Goal: Task Accomplishment & Management: Use online tool/utility

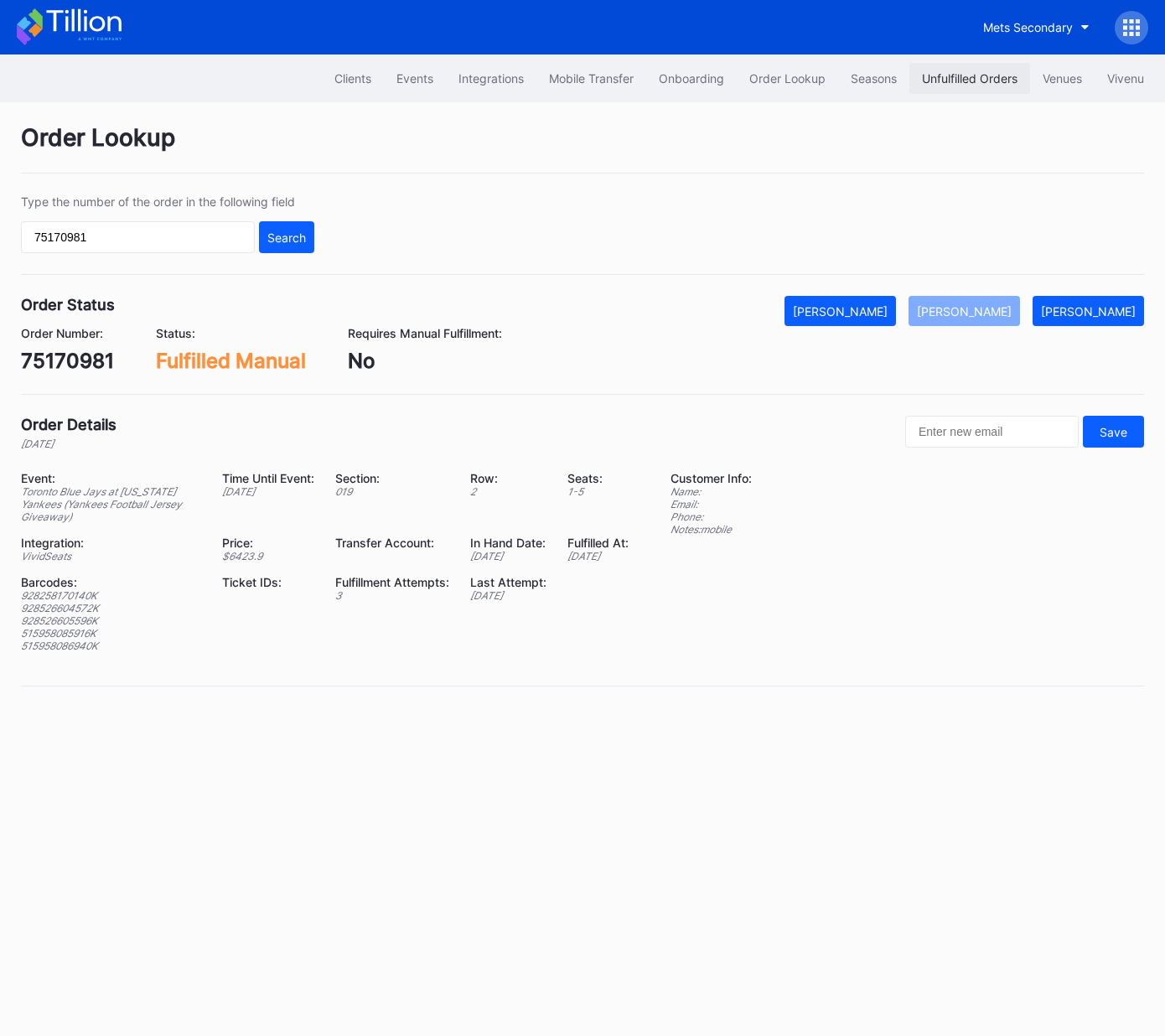
click at [945, 79] on div "Unfulfilled Orders" at bounding box center [969, 78] width 95 height 14
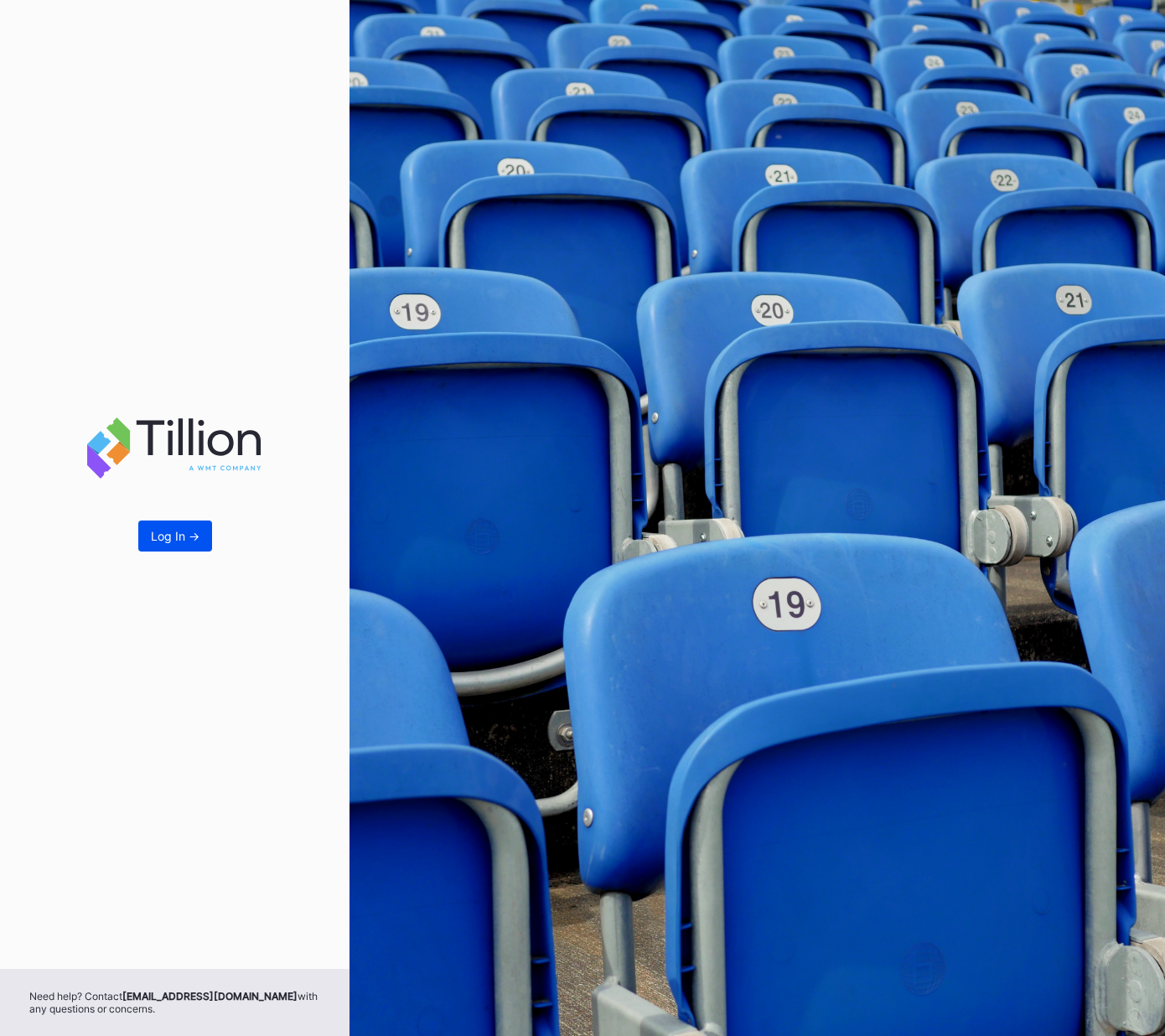
click at [170, 538] on div "Log In ->" at bounding box center [174, 535] width 49 height 14
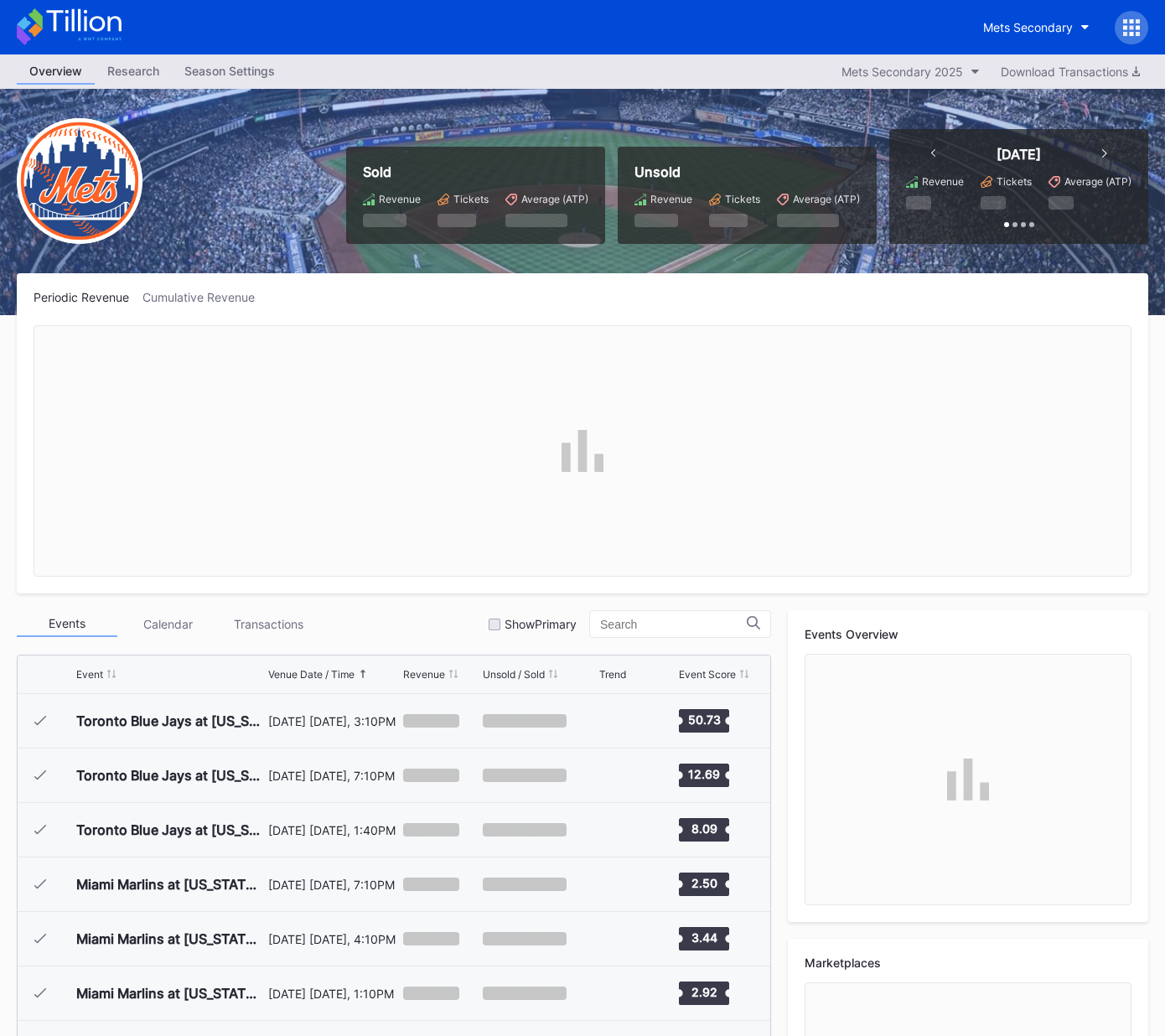
scroll to position [3809, 0]
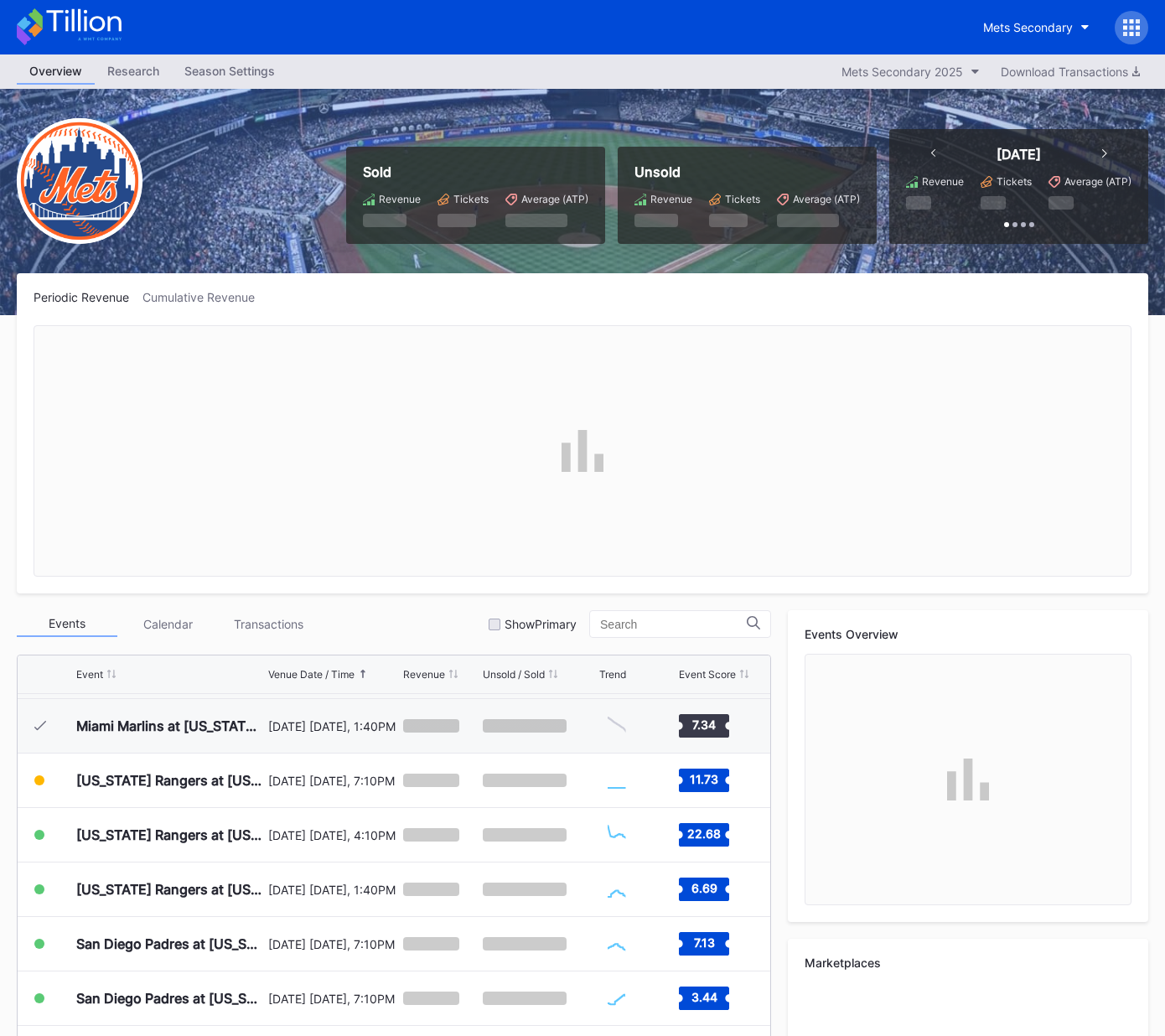
click at [1131, 20] on icon at bounding box center [1131, 28] width 17 height 17
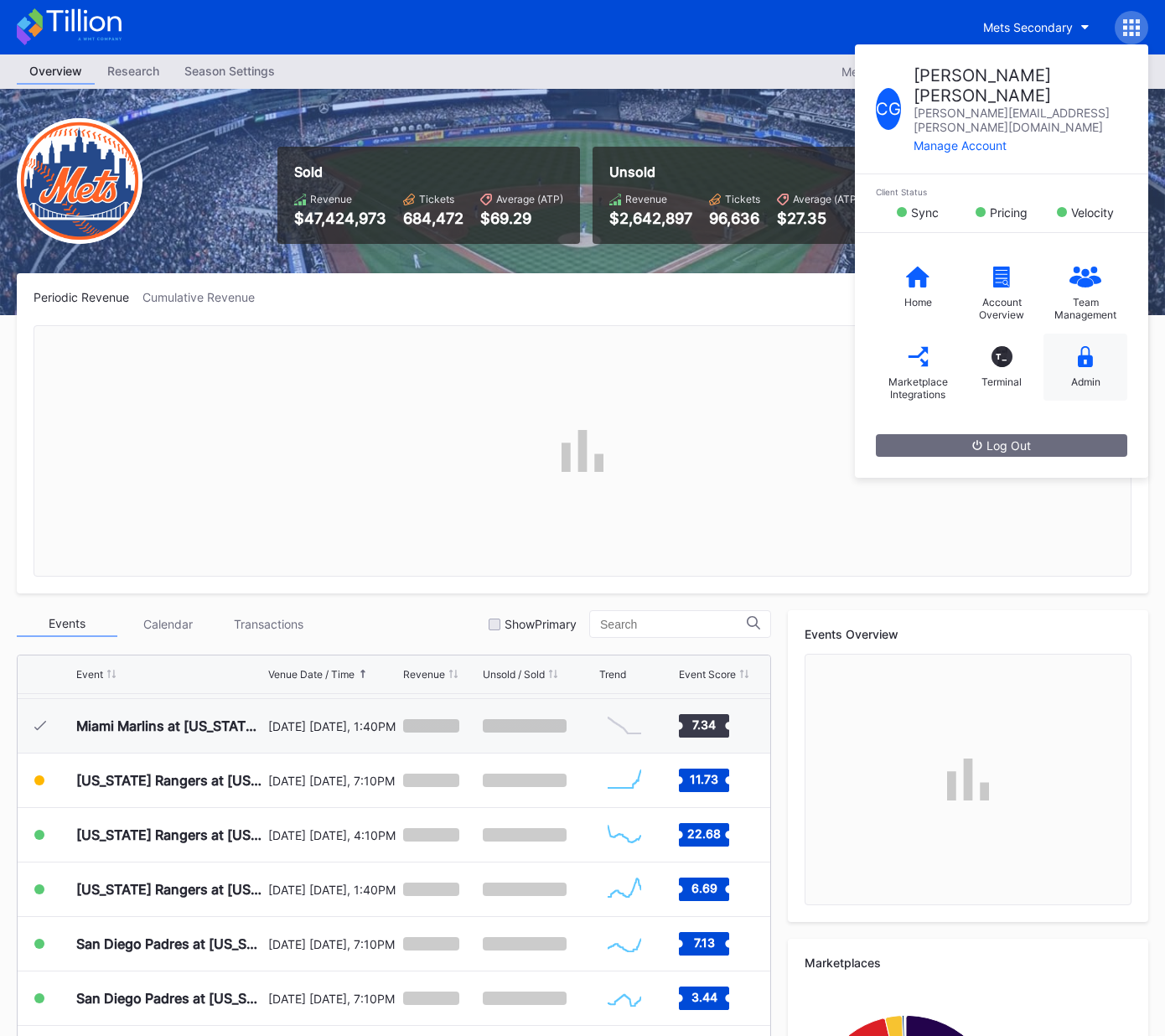
click at [1089, 334] on div "Admin" at bounding box center [1085, 367] width 83 height 67
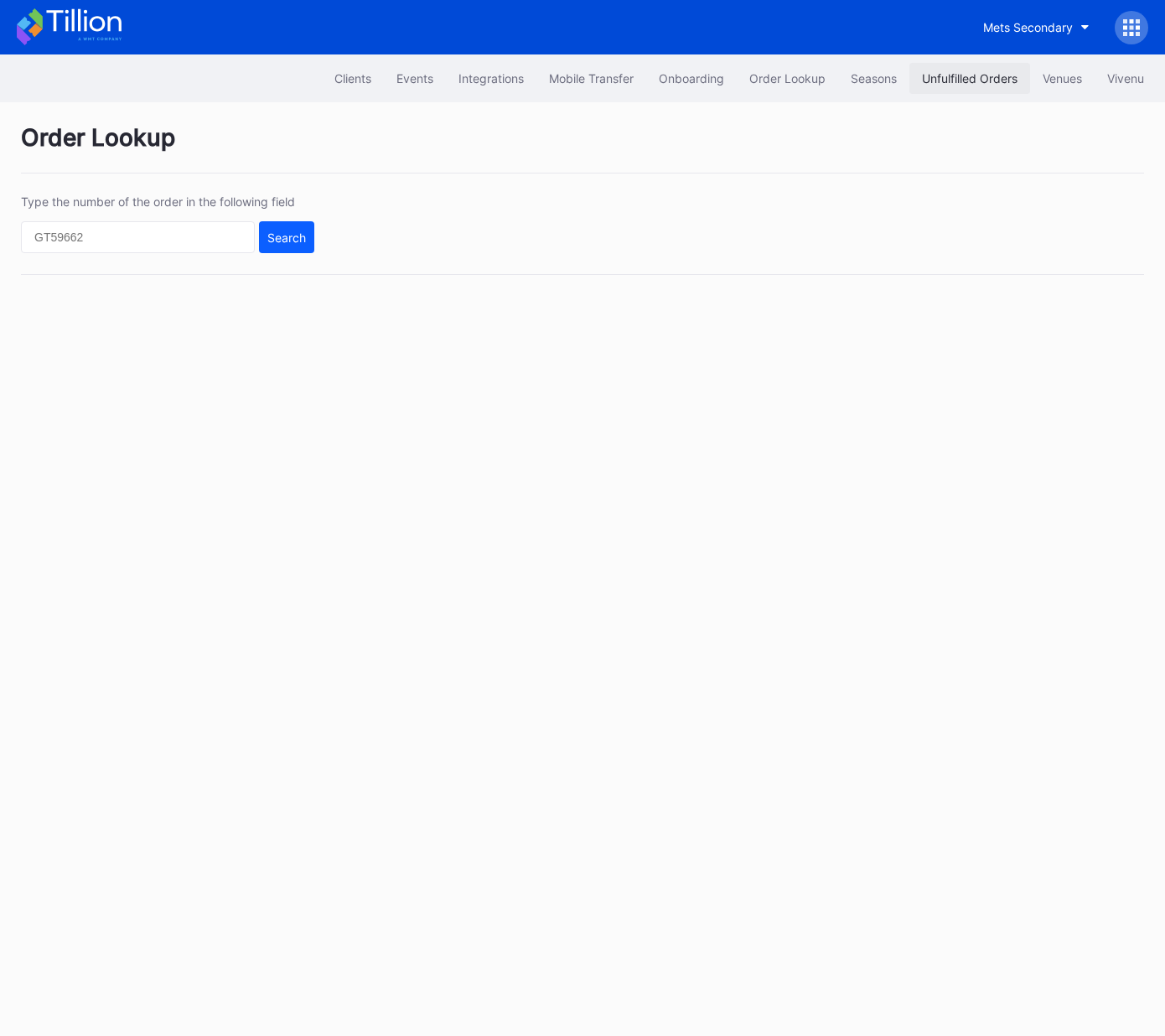
click at [958, 79] on div "Unfulfilled Orders" at bounding box center [969, 78] width 95 height 14
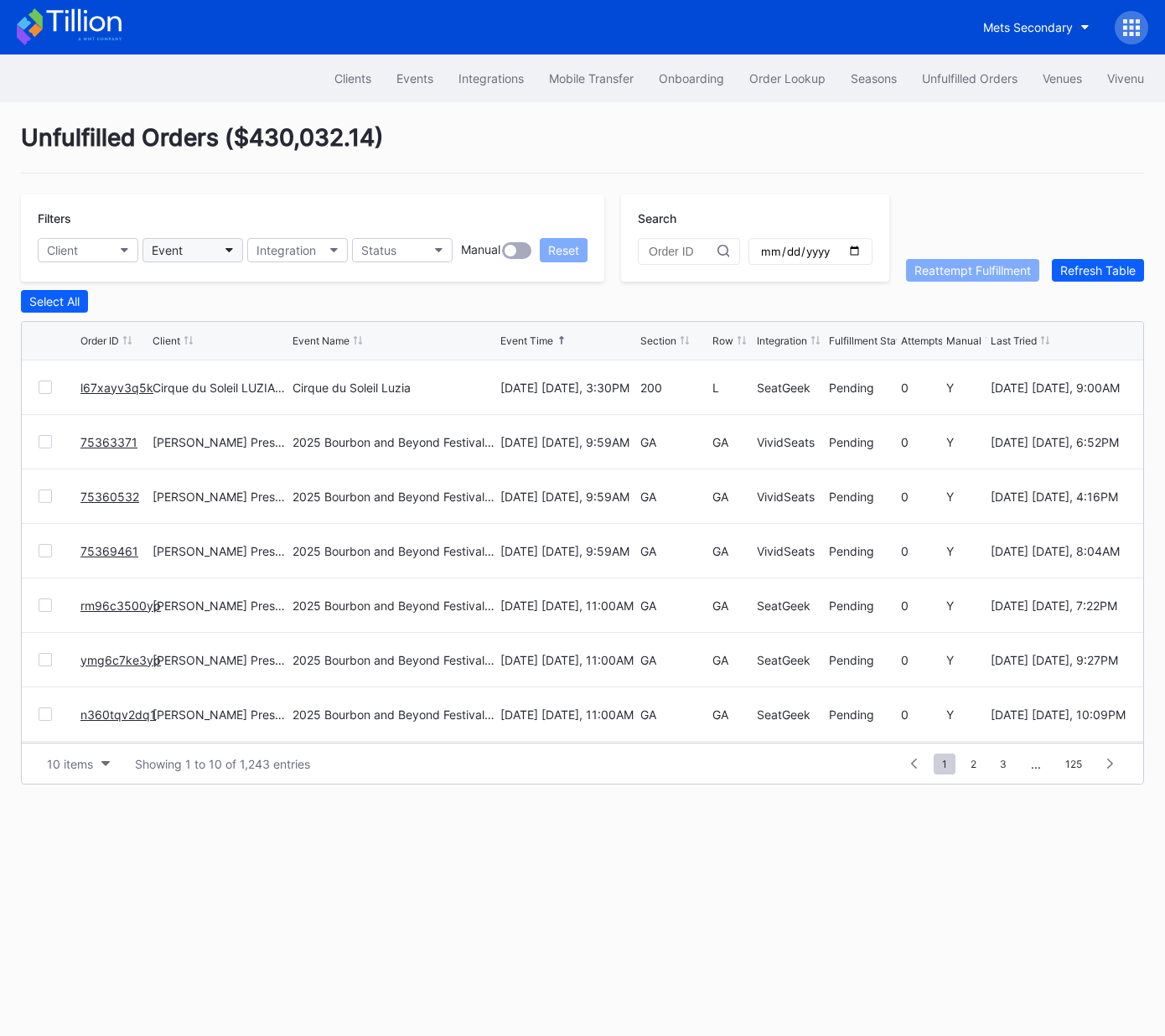
click at [168, 245] on div "Event" at bounding box center [167, 250] width 31 height 14
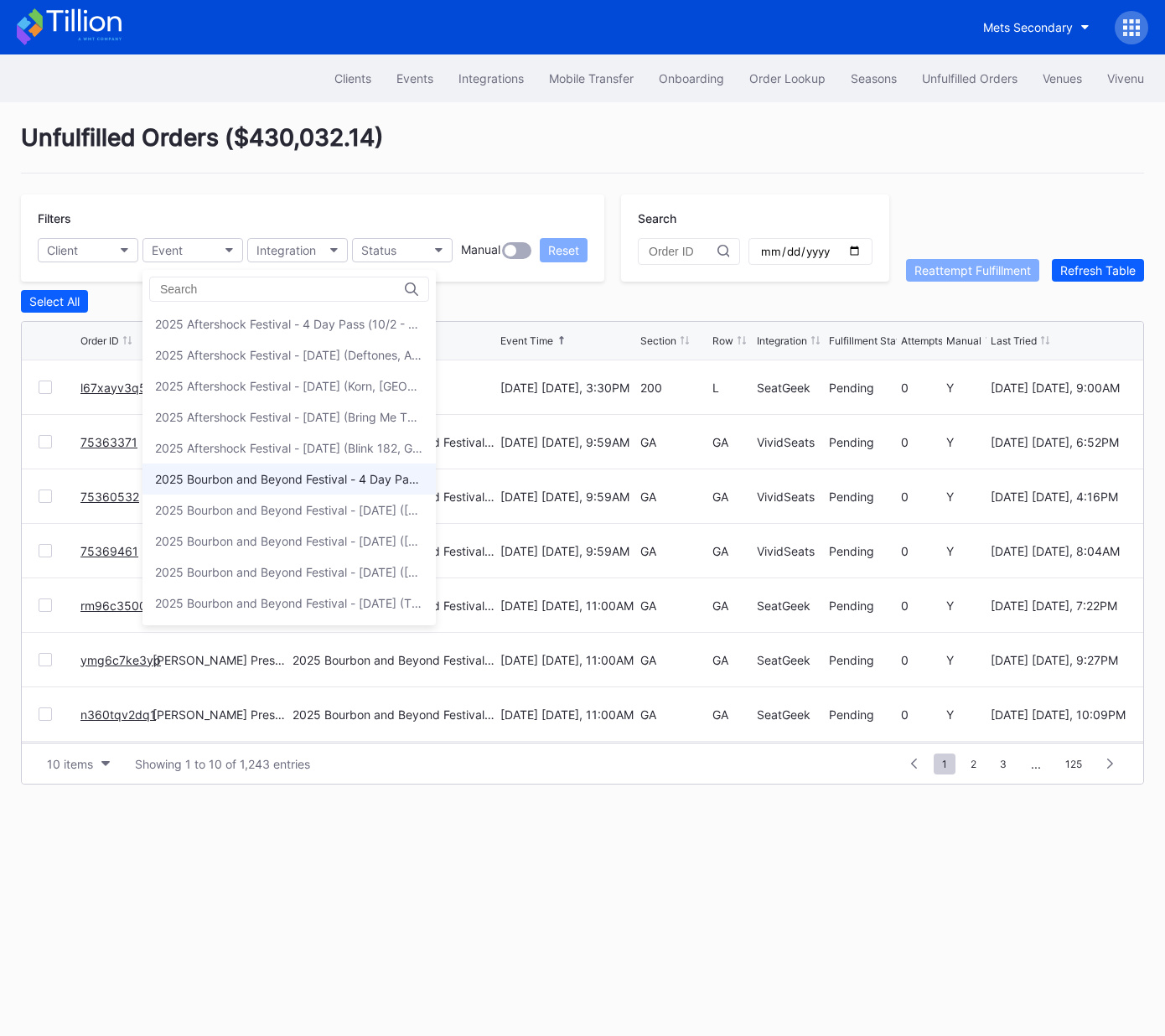
click at [247, 484] on div "2025 Bourbon and Beyond Festival - 4 Day Pass (9/11 - 9/14) ([PERSON_NAME], [PE…" at bounding box center [288, 479] width 294 height 31
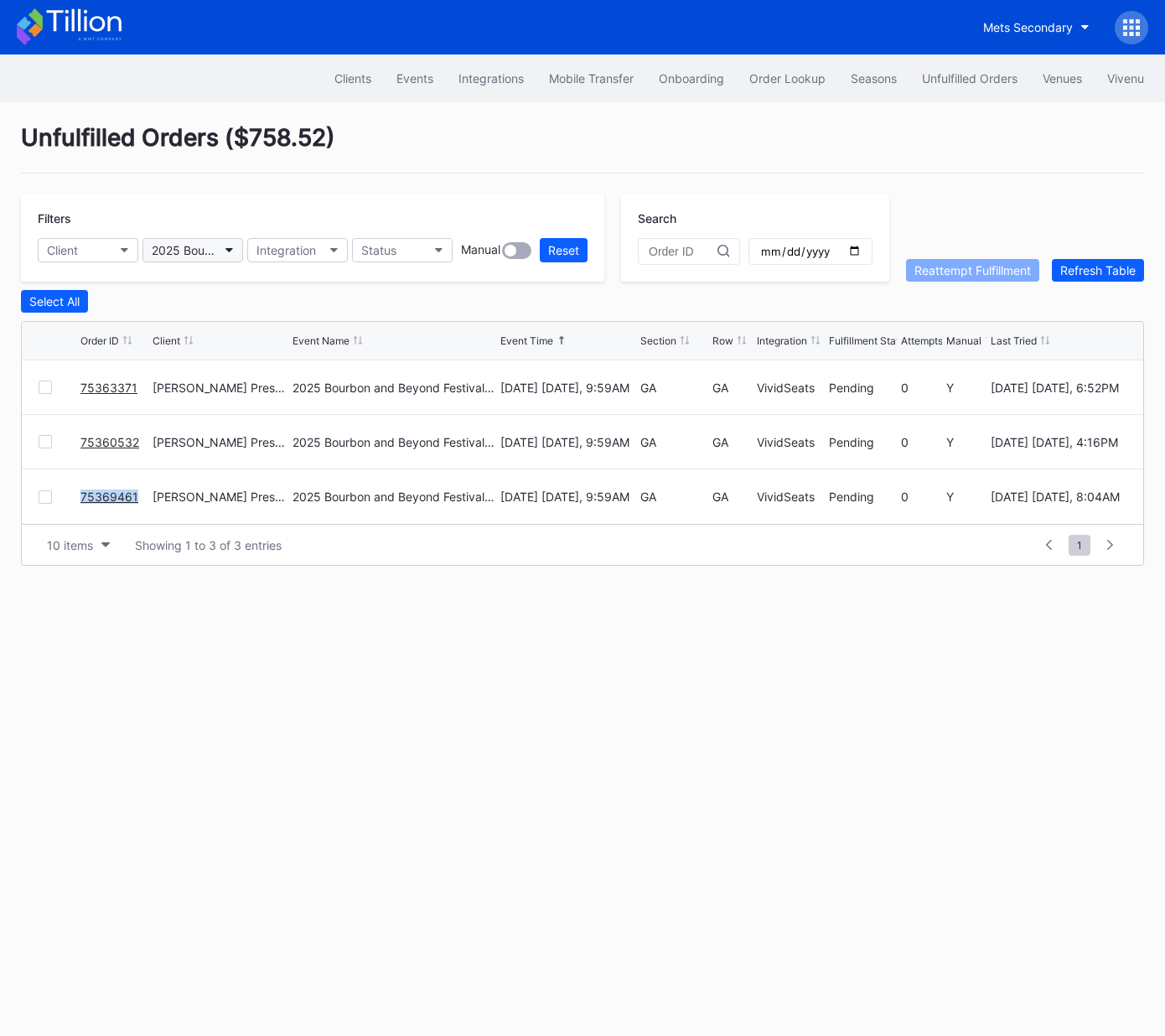
click at [181, 244] on div "2025 Bourbon and Beyond Festival - 4 Day Pass (9/11 - 9/14) ([PERSON_NAME], [PE…" at bounding box center [184, 250] width 66 height 14
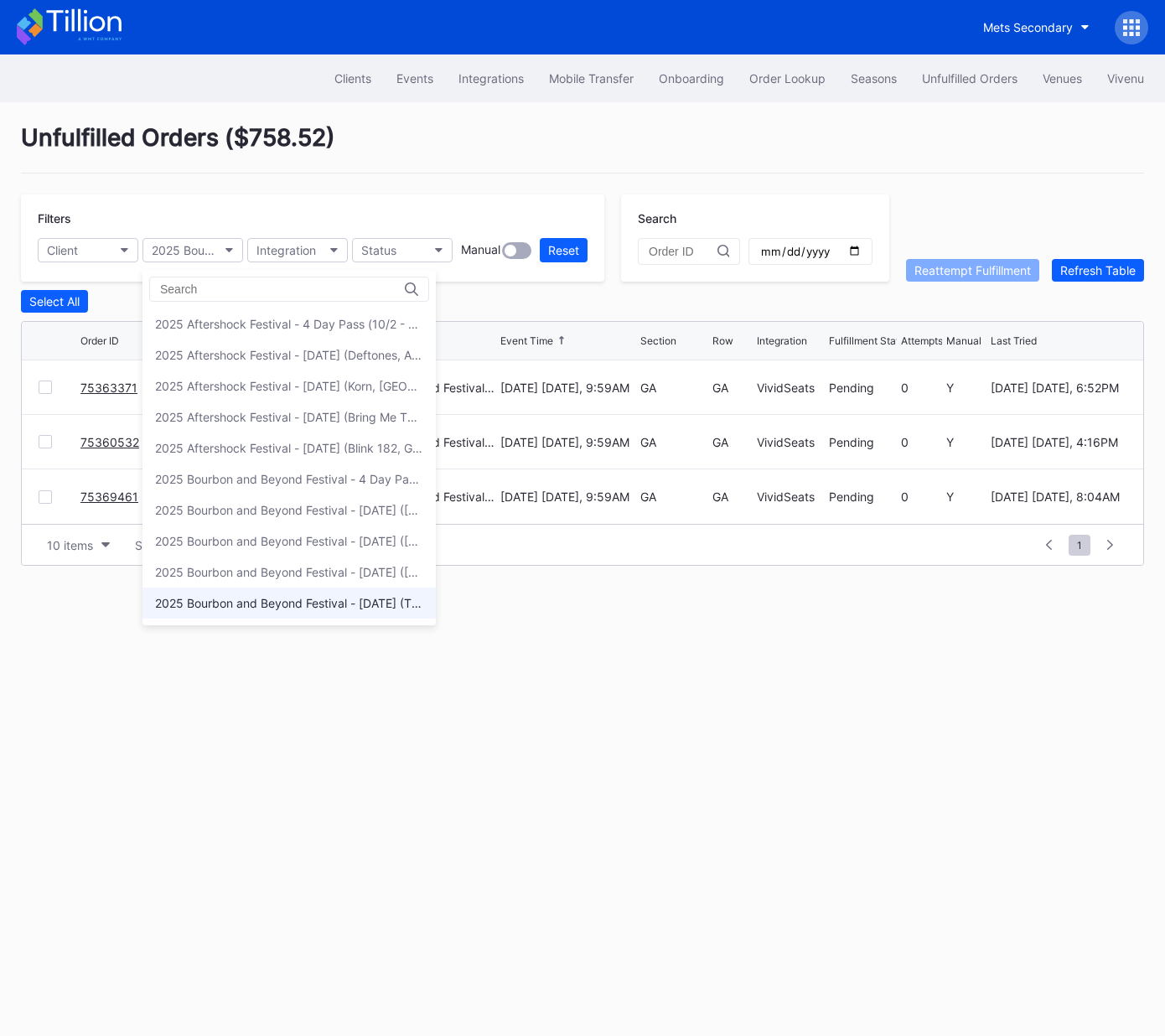
click at [278, 604] on div "2025 Bourbon and Beyond Festival - Thursday (The Lumineers, Benson Boone, Alaba…" at bounding box center [288, 603] width 268 height 14
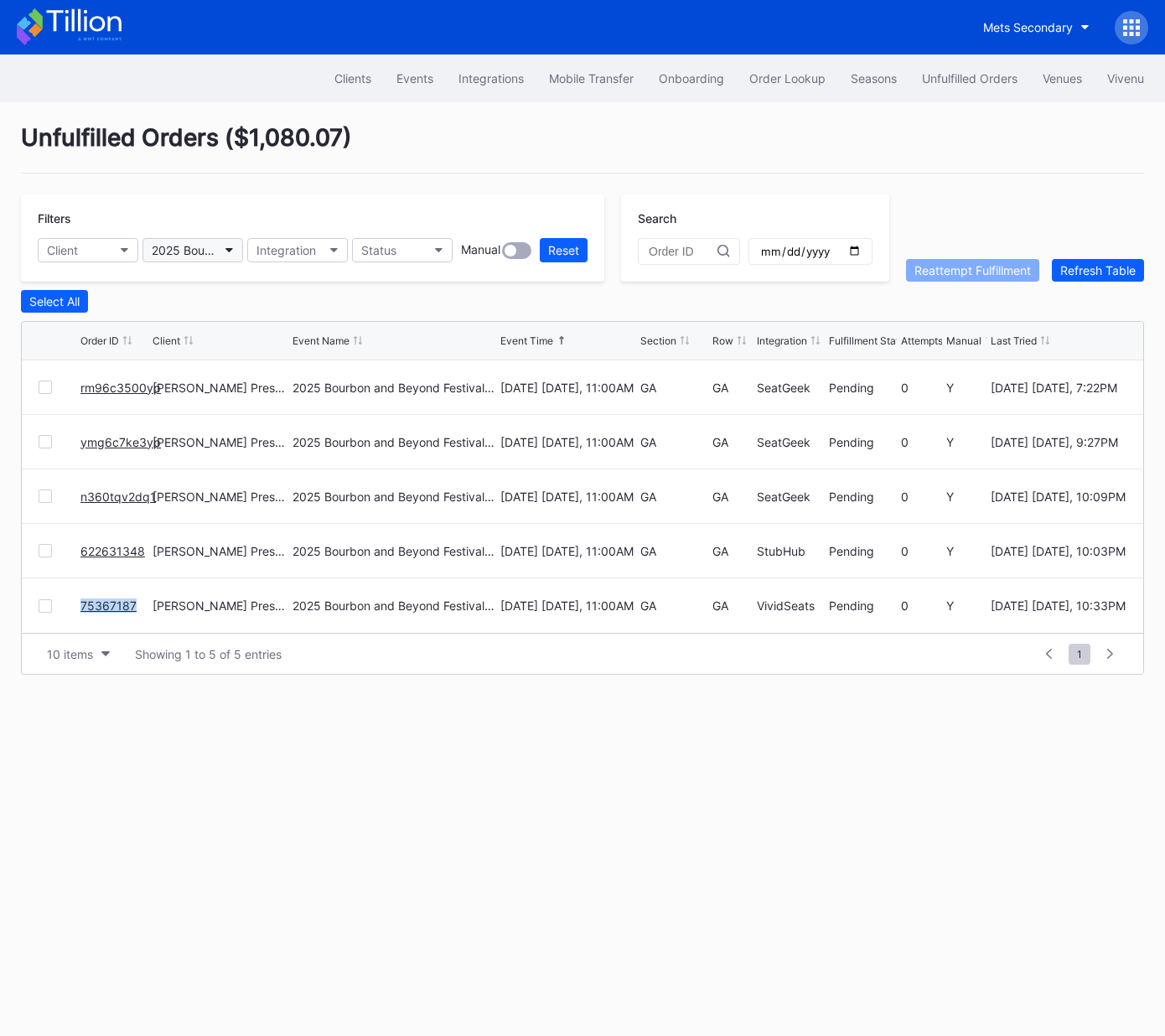
click at [216, 249] on div "2025 Bourbon and Beyond Festival - [DATE] (The Lumineers, [PERSON_NAME], [US_ST…" at bounding box center [184, 250] width 66 height 14
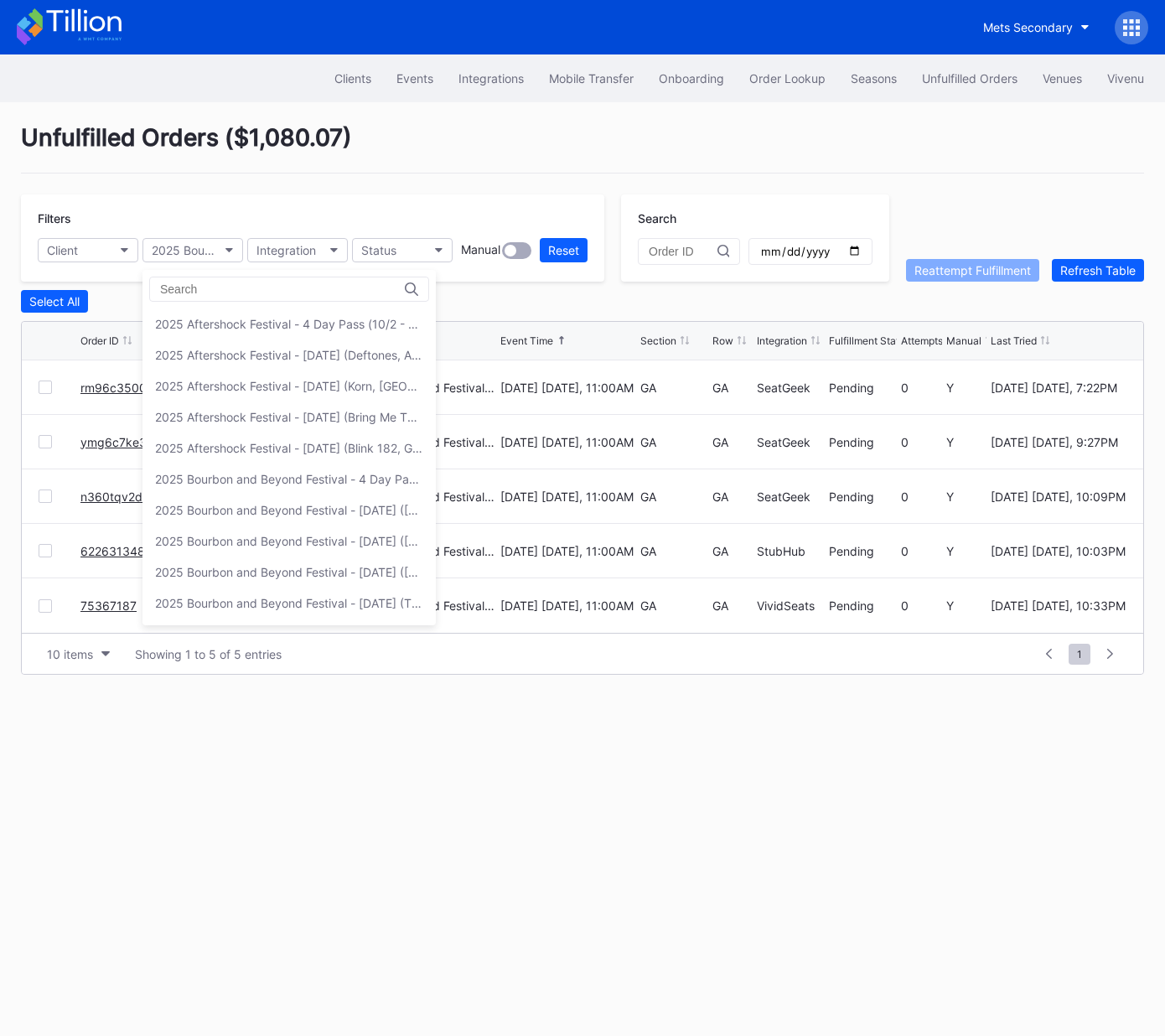
click at [301, 520] on div "2025 Bourbon and Beyond Festival - Friday (Phish, Khruangbin, Joe Bonamassa)" at bounding box center [288, 510] width 294 height 31
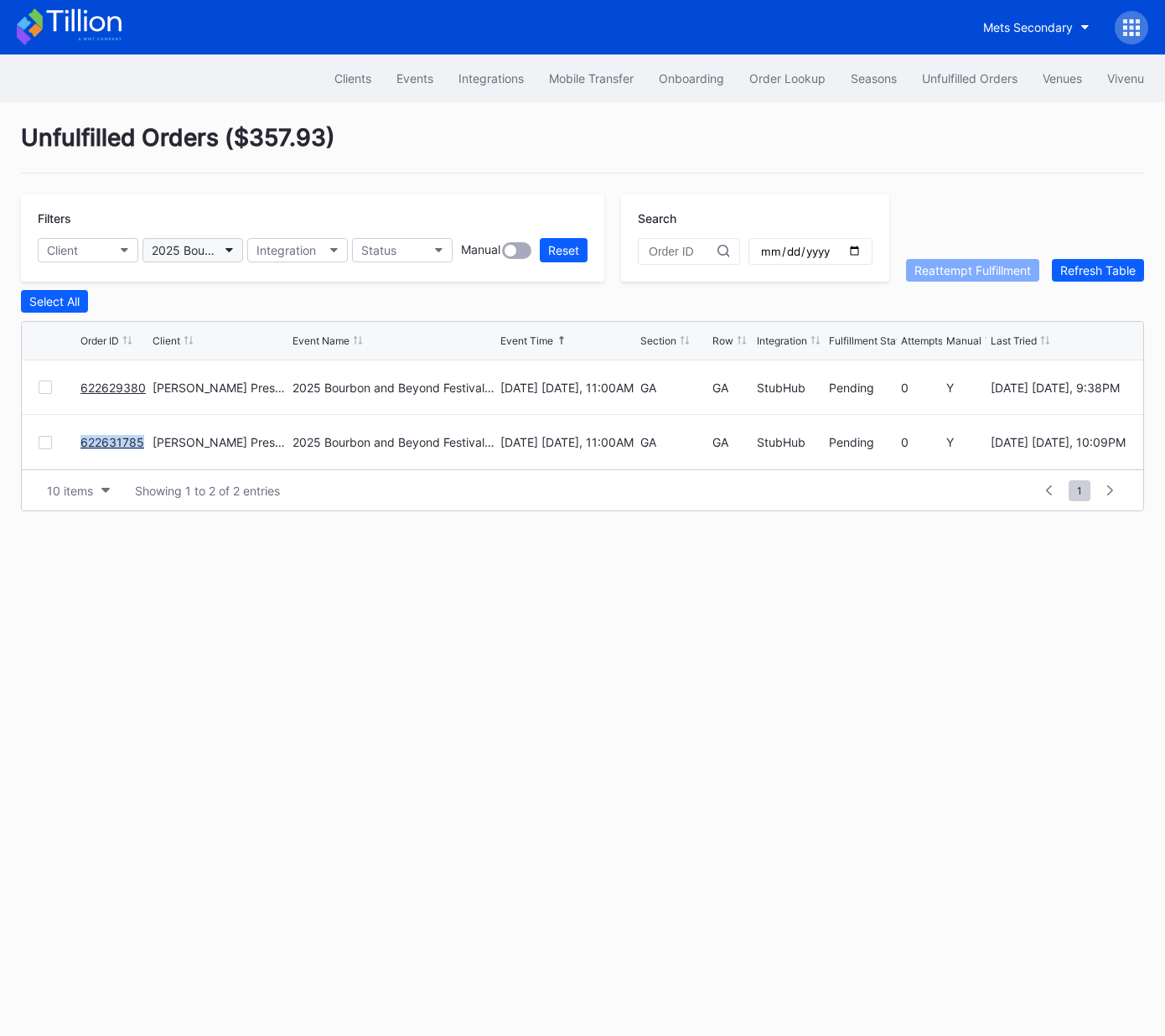
click at [183, 253] on div "2025 Bourbon and Beyond Festival - Friday (Phish, Khruangbin, Joe Bonamassa)" at bounding box center [184, 250] width 66 height 14
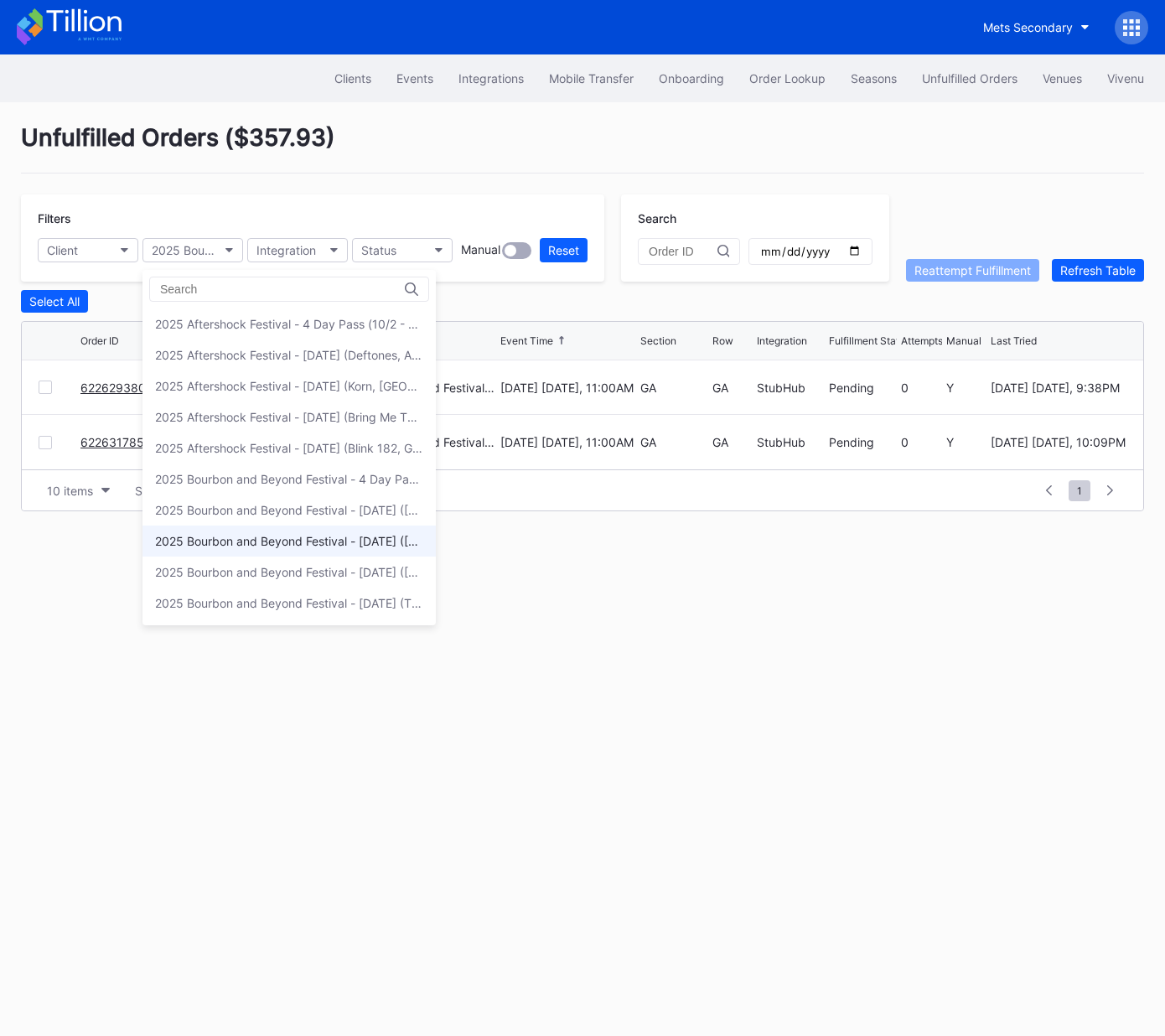
click at [282, 540] on div "2025 Bourbon and Beyond Festival - Saturday (Sturgill Simpson, Jack White, Vanc…" at bounding box center [288, 541] width 268 height 14
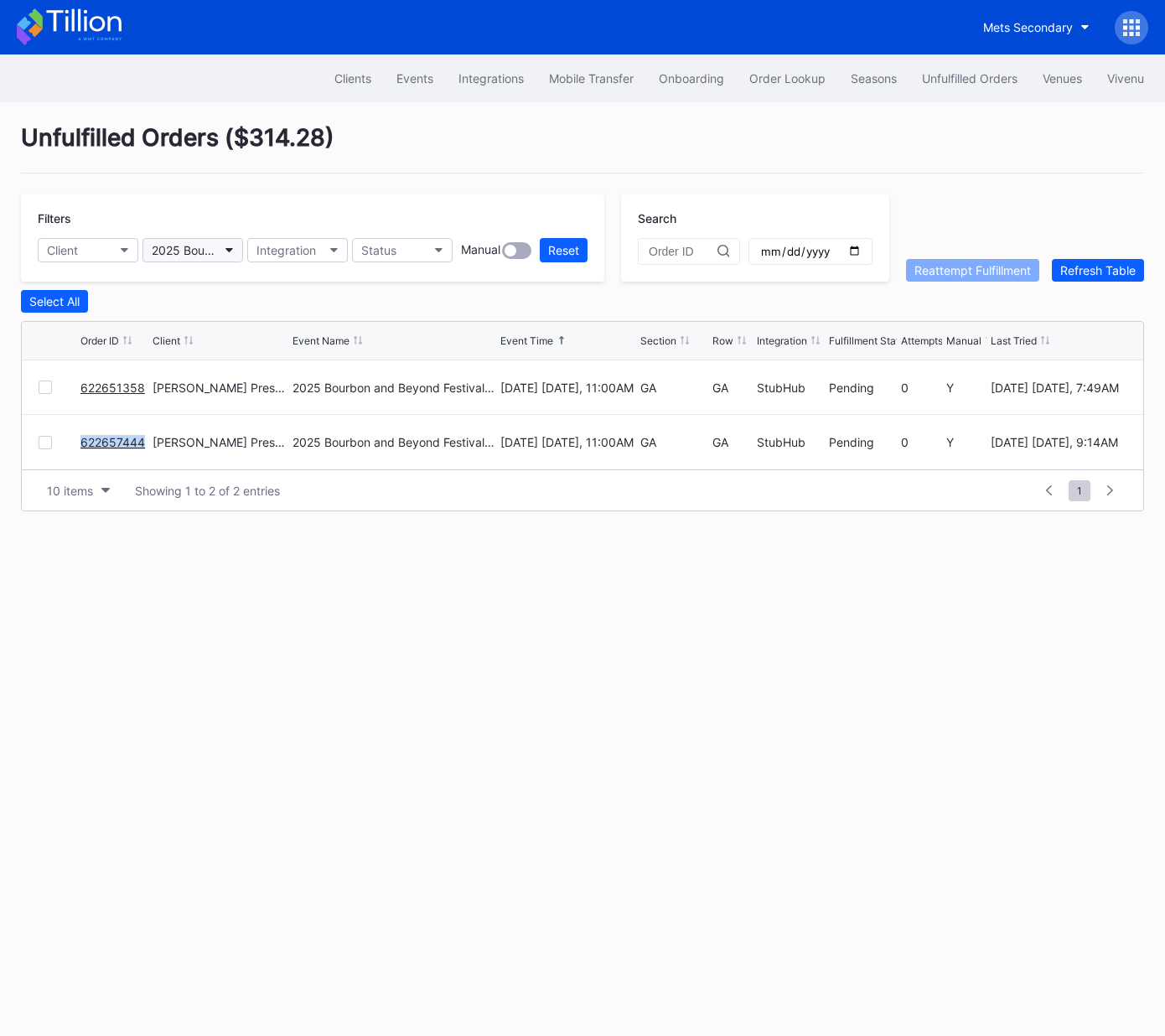
click at [211, 250] on div "2025 Bourbon and Beyond Festival - Saturday (Sturgill Simpson, Jack White, Vanc…" at bounding box center [184, 250] width 66 height 14
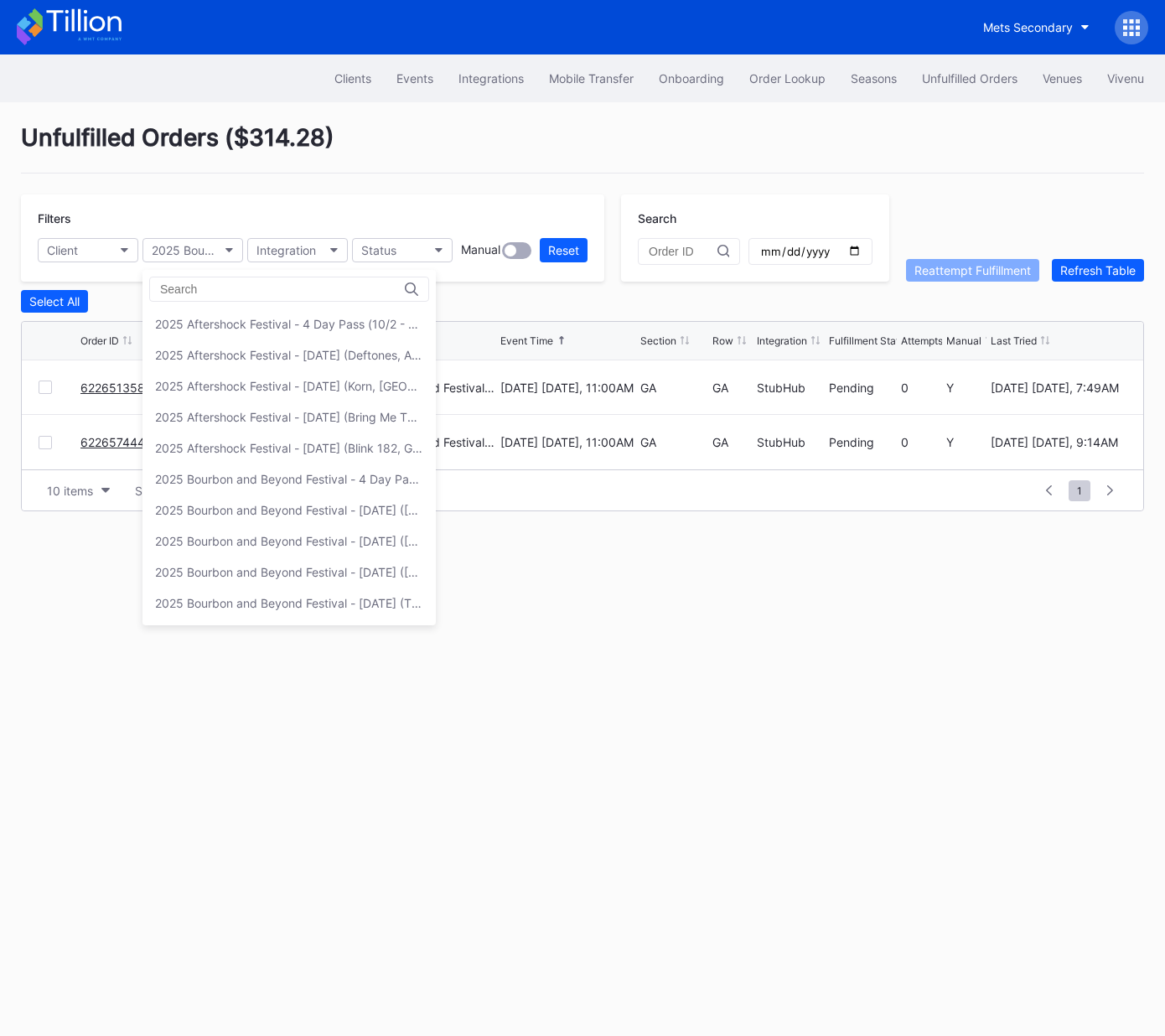
click at [263, 503] on div "2025 Bourbon and Beyond Festival - [DATE] ([GEOGRAPHIC_DATA], Khruangbin, [PERS…" at bounding box center [288, 510] width 268 height 14
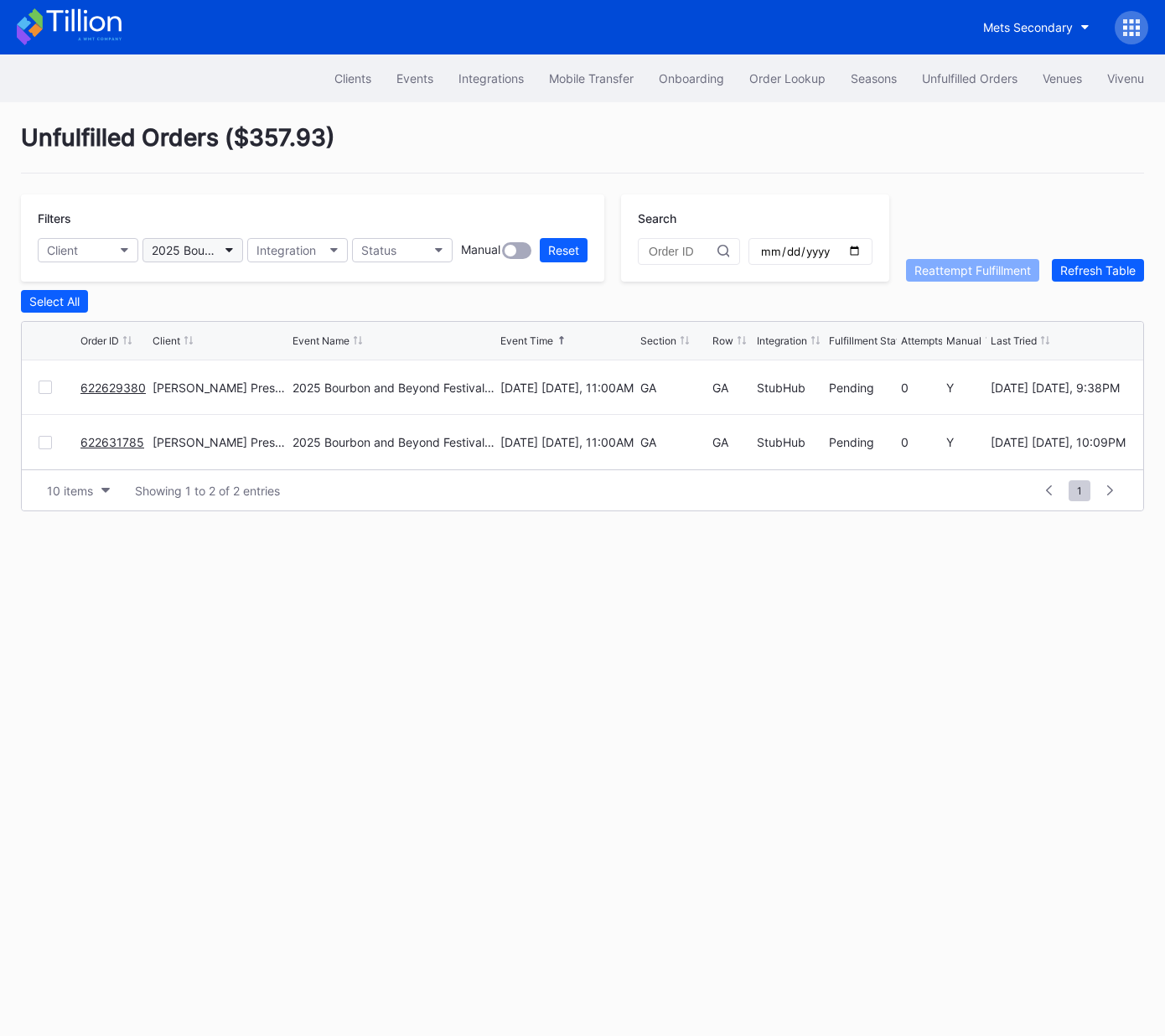
click at [211, 243] on div "2025 Bourbon and Beyond Festival - [DATE] ([GEOGRAPHIC_DATA], Khruangbin, [PERS…" at bounding box center [184, 250] width 66 height 14
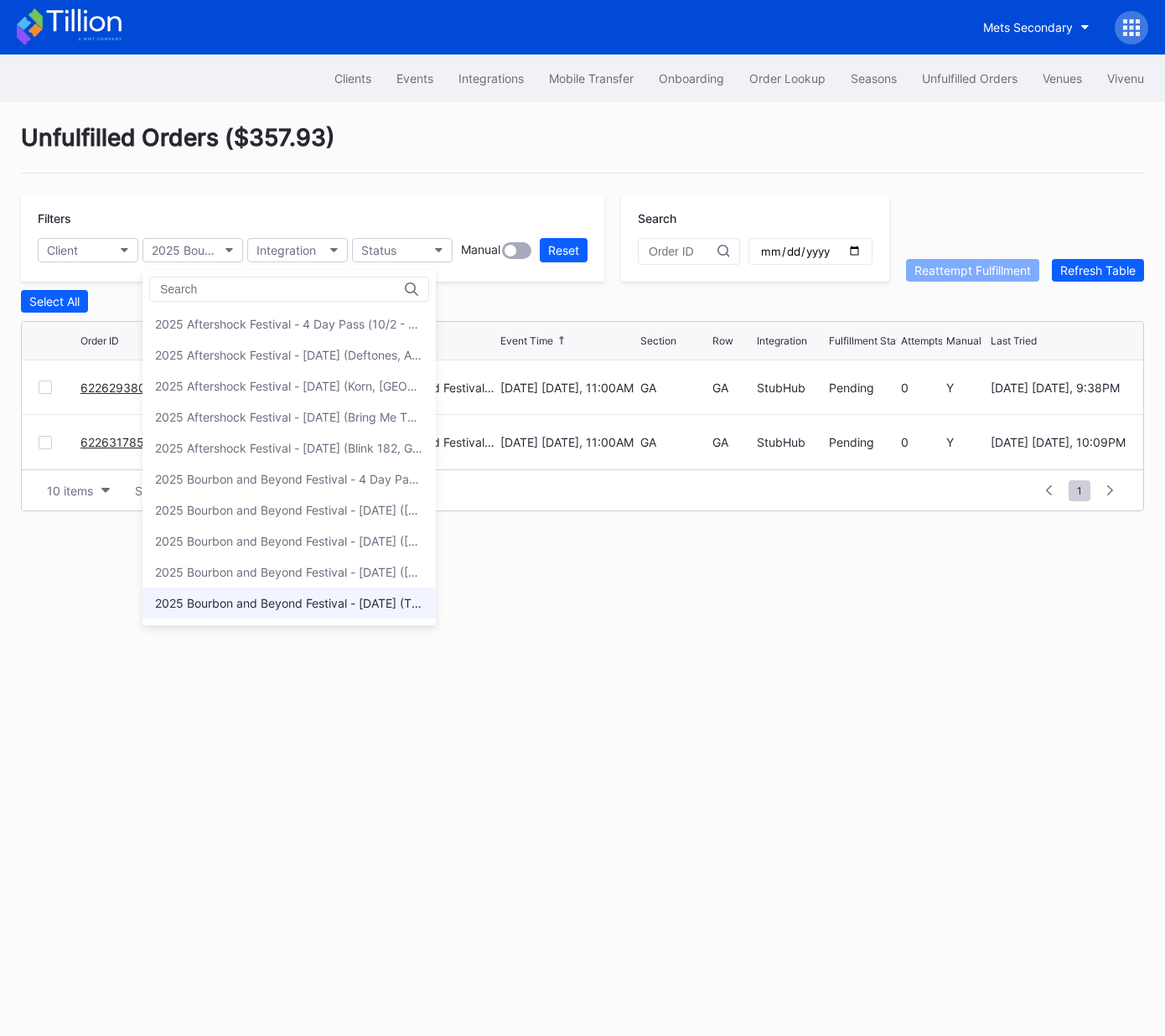
click at [271, 599] on div "2025 Bourbon and Beyond Festival - Thursday (The Lumineers, Benson Boone, Alaba…" at bounding box center [288, 603] width 268 height 14
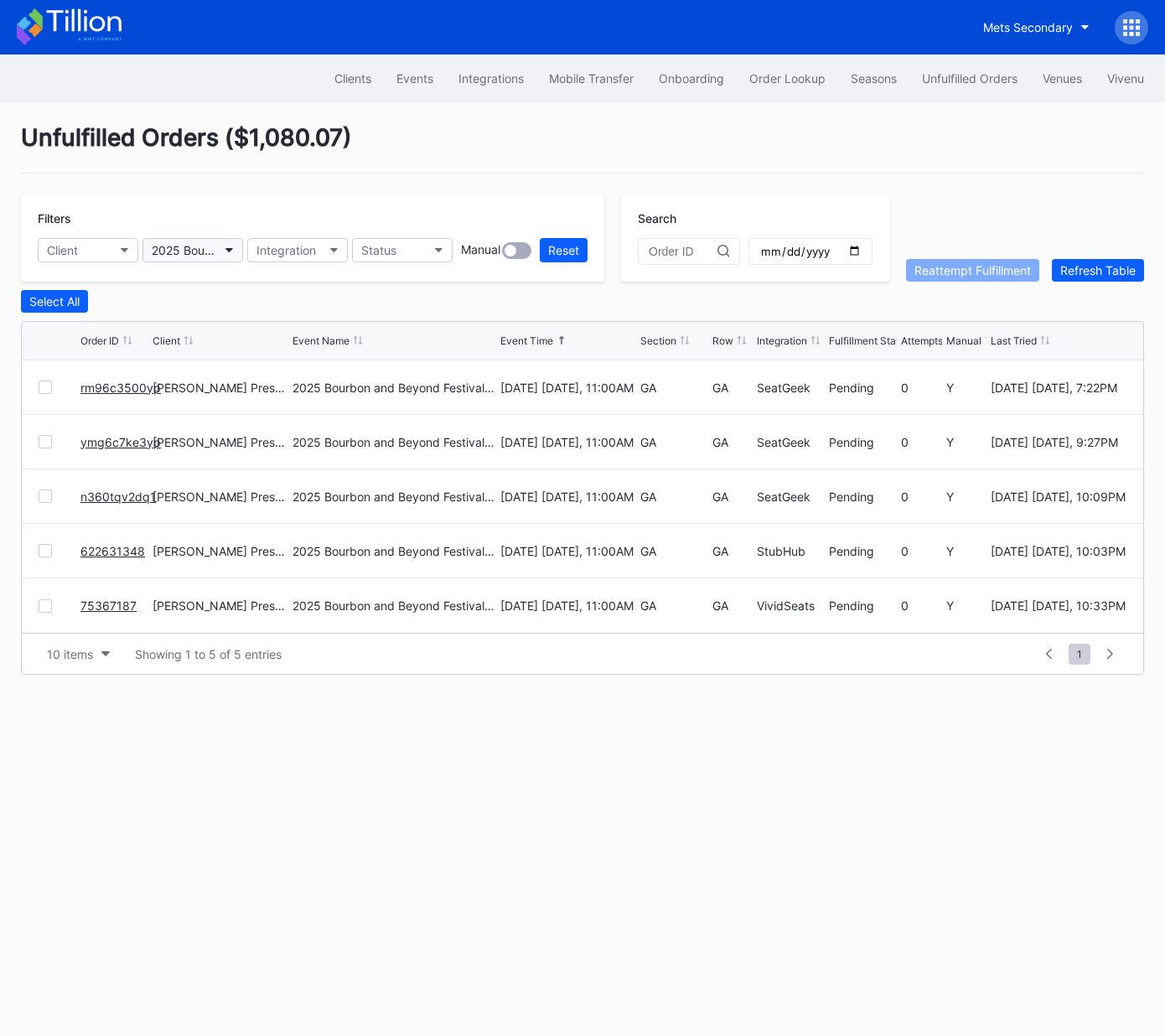
click at [199, 246] on div "2025 Bourbon and Beyond Festival - Thursday (The Lumineers, Benson Boone, Alaba…" at bounding box center [184, 250] width 66 height 14
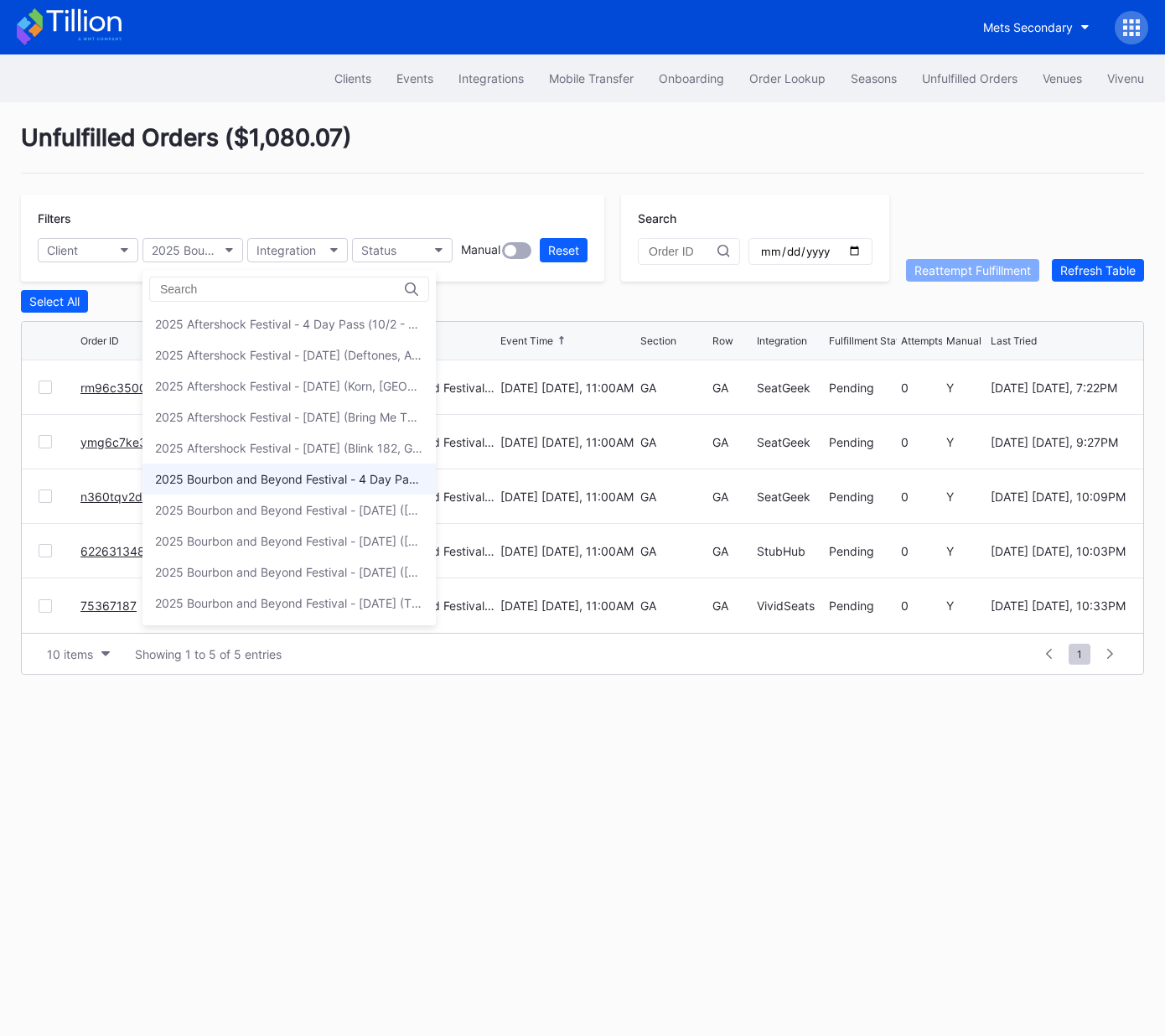
click at [249, 489] on div "2025 Bourbon and Beyond Festival - 4 Day Pass (9/11 - 9/14) (Phish, Noah Kahan,…" at bounding box center [288, 479] width 294 height 31
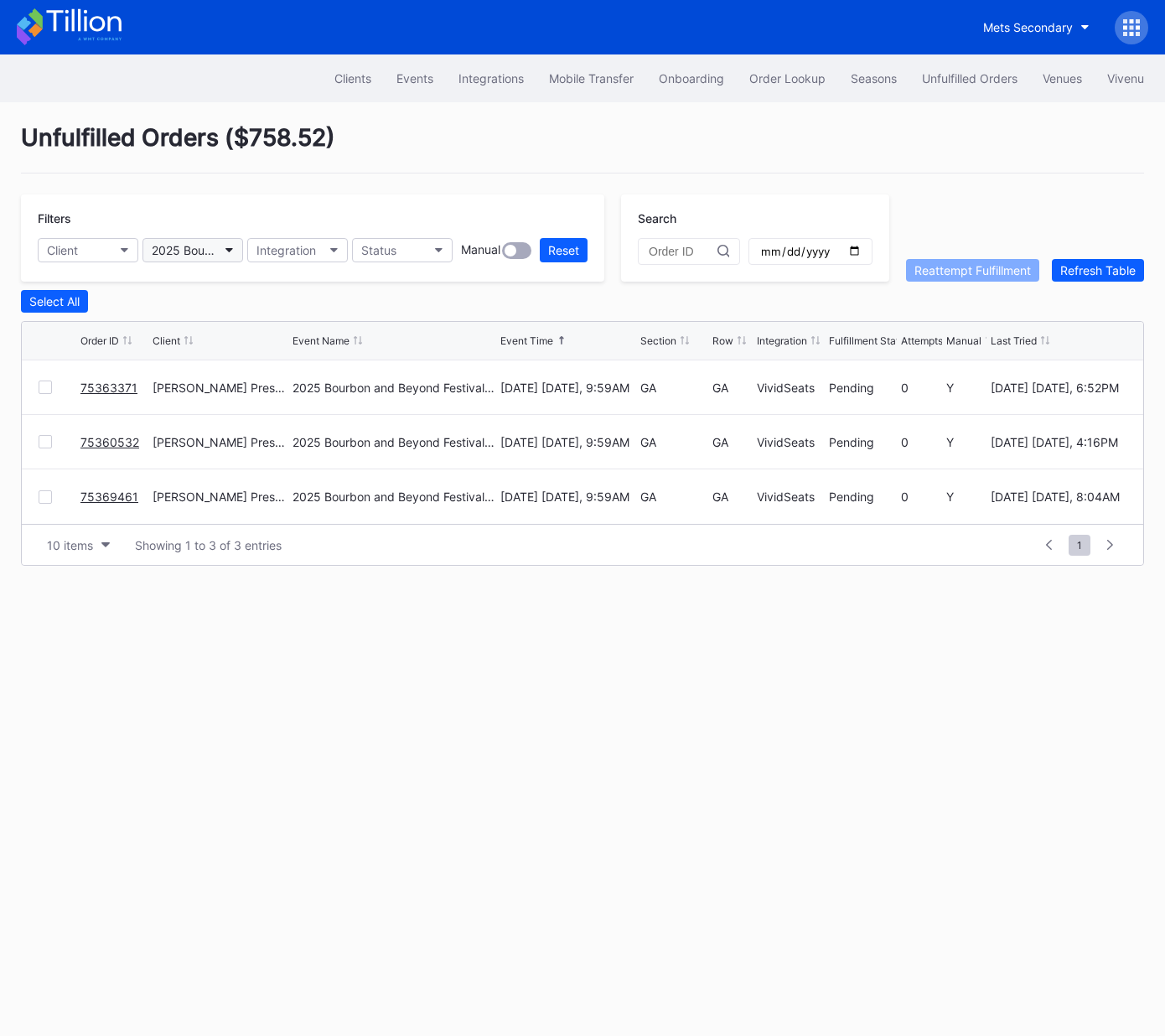
click at [203, 249] on div "2025 Bourbon and Beyond Festival - 4 Day Pass (9/11 - 9/14) (Phish, Noah Kahan,…" at bounding box center [184, 250] width 66 height 14
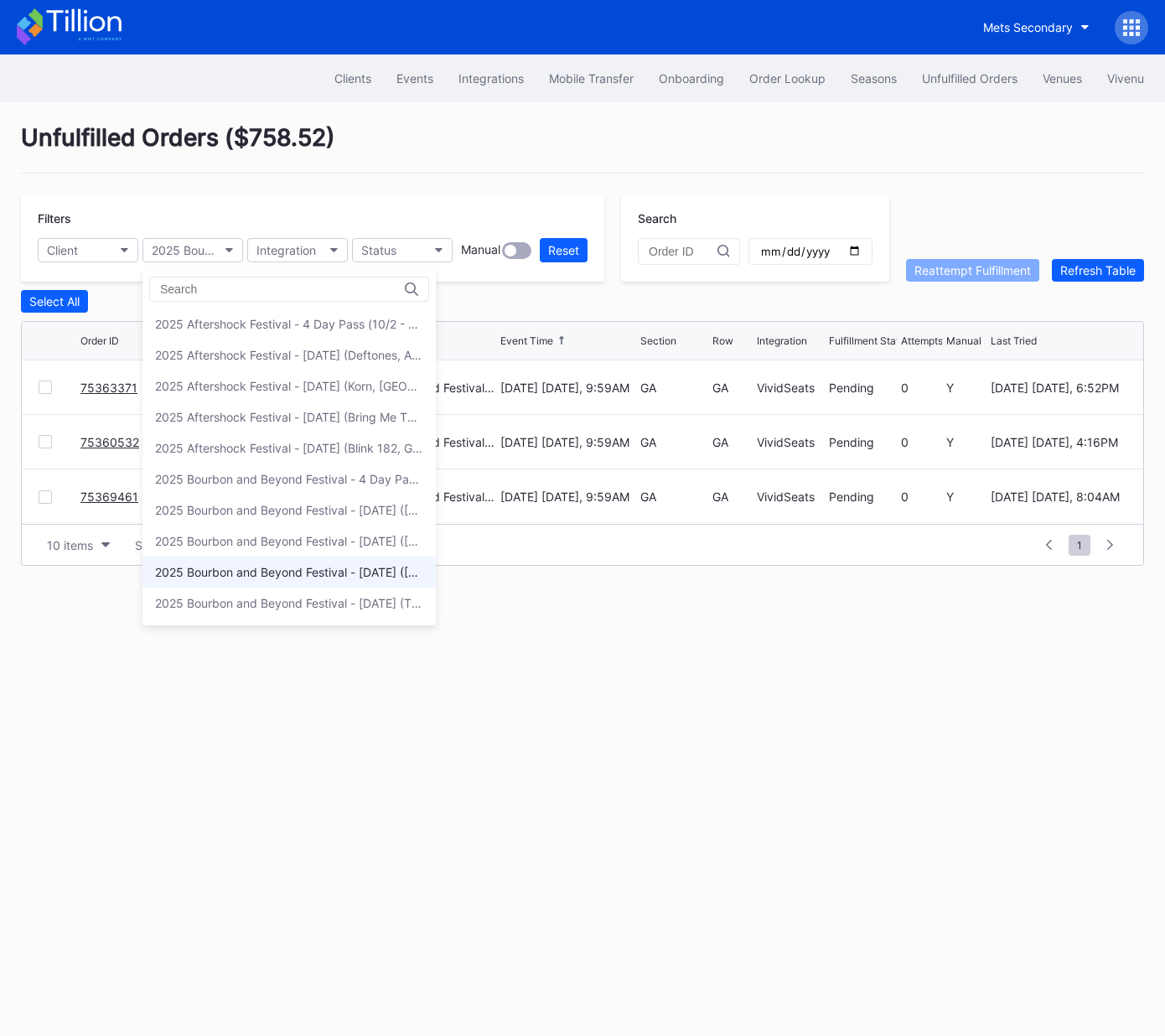
click at [285, 575] on div "2025 Bourbon and Beyond Festival - Sunday (Noah Kahan, Goo Goo Dolls, Megan Mor…" at bounding box center [288, 572] width 268 height 14
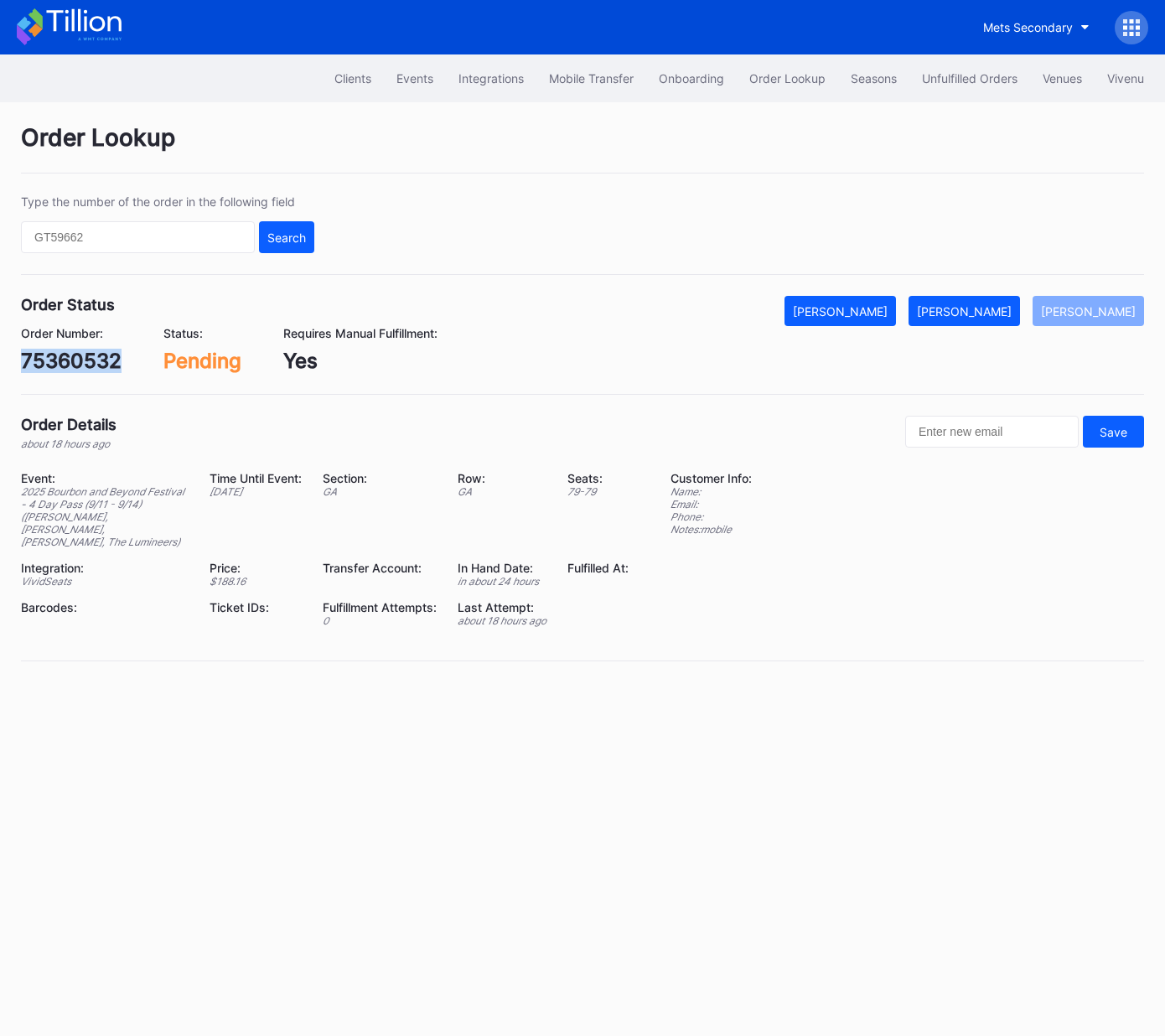
drag, startPoint x: 976, startPoint y: 309, endPoint x: 1143, endPoint y: 251, distance: 176.8
click at [976, 309] on div "Mark Fulfilled" at bounding box center [963, 311] width 94 height 14
click at [980, 310] on div "[PERSON_NAME]" at bounding box center [963, 311] width 94 height 14
click at [83, 363] on div "75363371" at bounding box center [69, 361] width 95 height 25
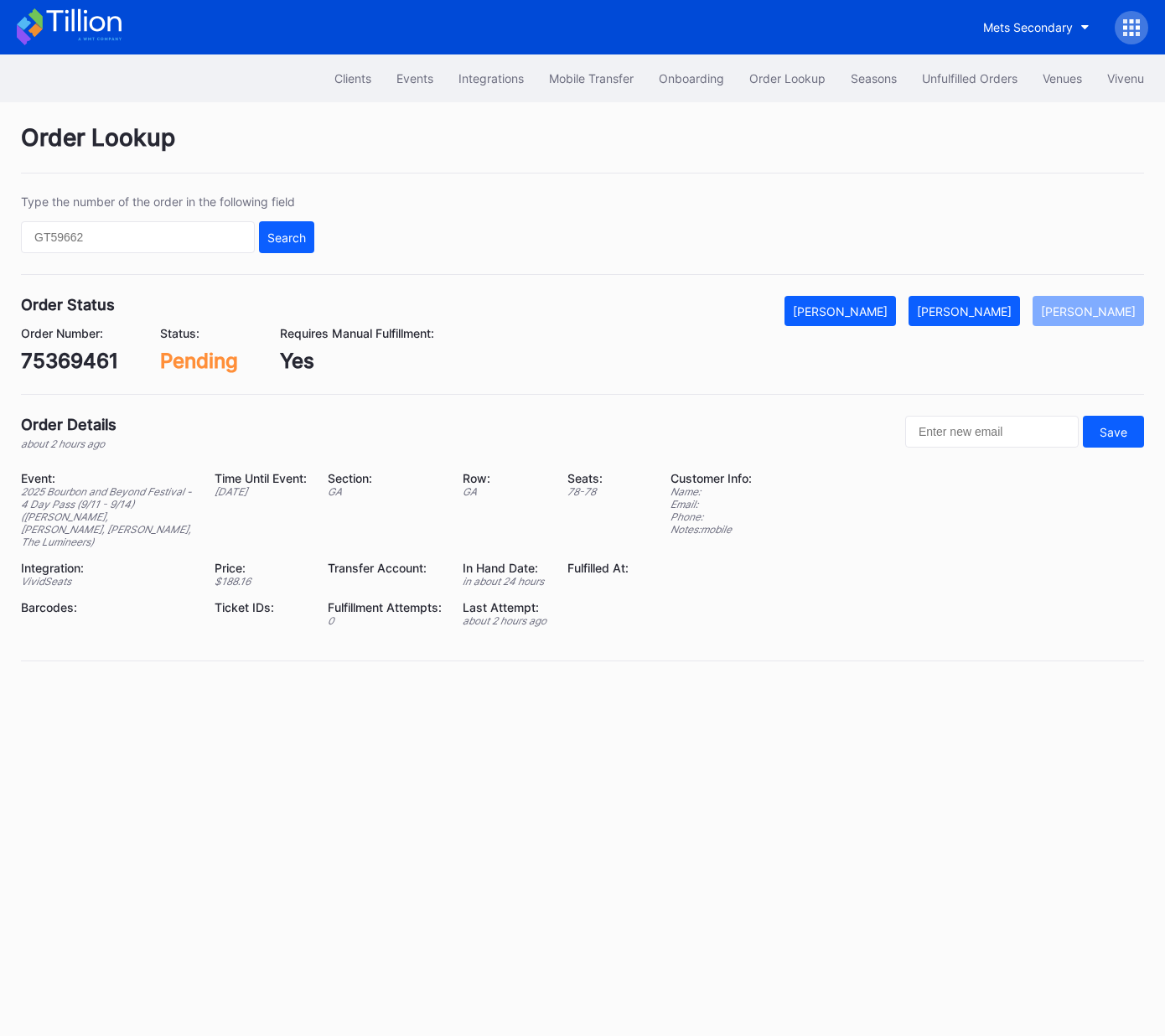
click at [77, 369] on div "75369461" at bounding box center [70, 361] width 97 height 25
copy div "75369461"
drag, startPoint x: 990, startPoint y: 320, endPoint x: 1065, endPoint y: 272, distance: 89.0
click at [991, 318] on button "[PERSON_NAME]" at bounding box center [963, 311] width 111 height 30
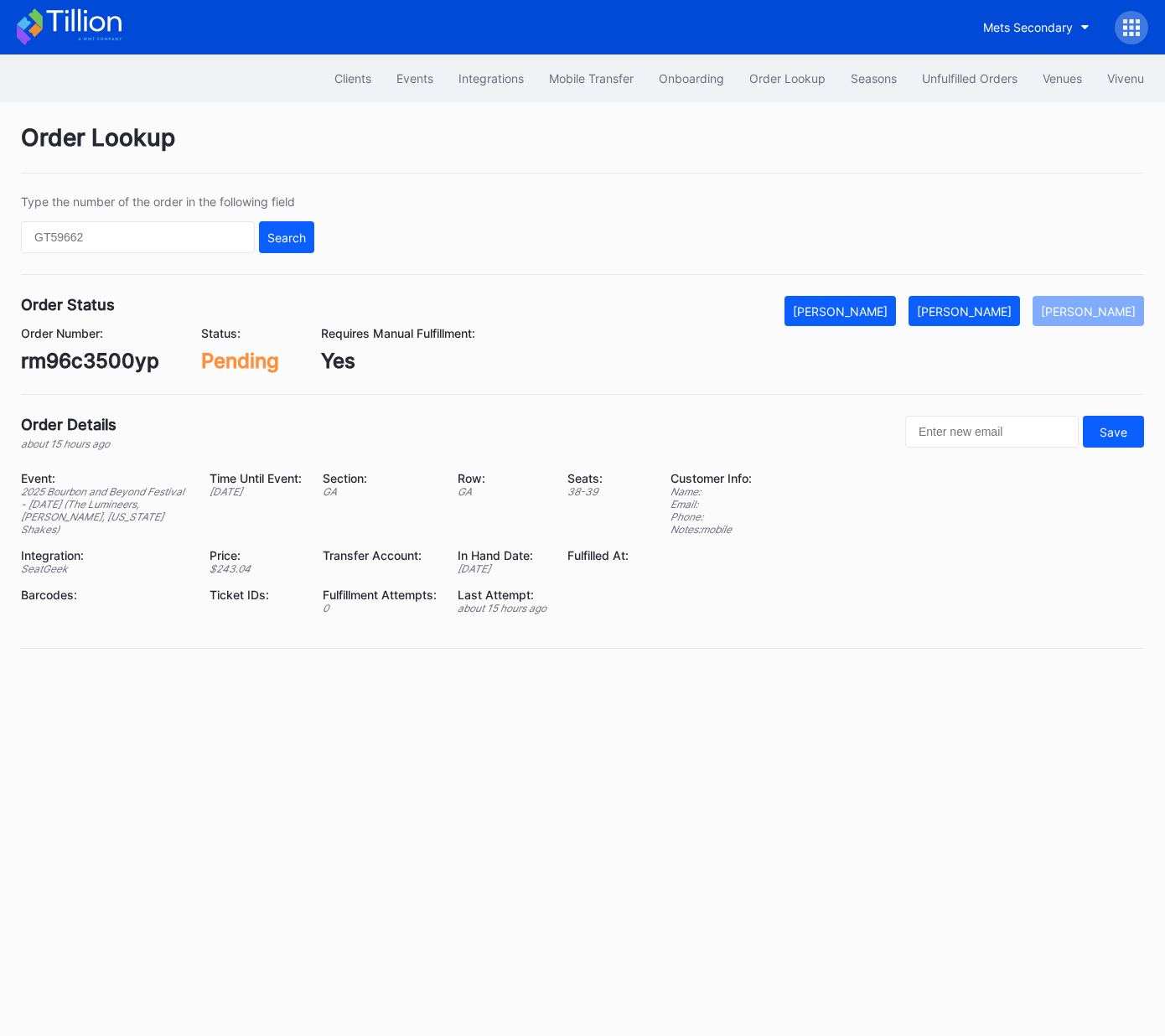
click at [134, 356] on div "rm96c3500yp" at bounding box center [90, 361] width 138 height 25
copy div "rm96c3500yp"
drag, startPoint x: 992, startPoint y: 312, endPoint x: 1134, endPoint y: 247, distance: 156.2
click at [992, 312] on div "[PERSON_NAME]" at bounding box center [963, 311] width 94 height 14
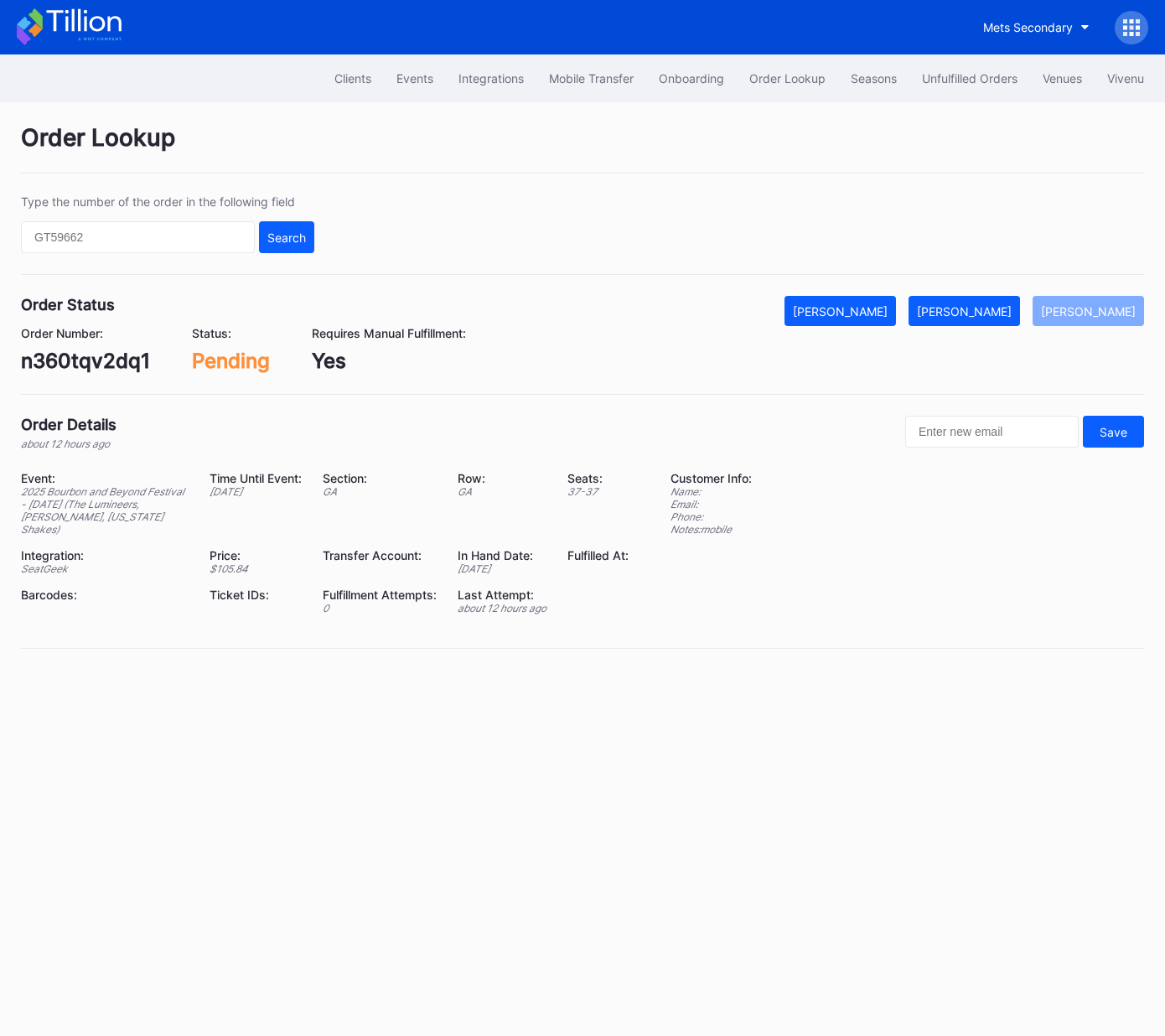
click at [115, 358] on div "n360tqv2dq1" at bounding box center [86, 361] width 129 height 25
copy div "n360tqv2dq1"
drag, startPoint x: 992, startPoint y: 309, endPoint x: 1164, endPoint y: 266, distance: 177.3
click at [992, 309] on div "[PERSON_NAME]" at bounding box center [963, 311] width 94 height 14
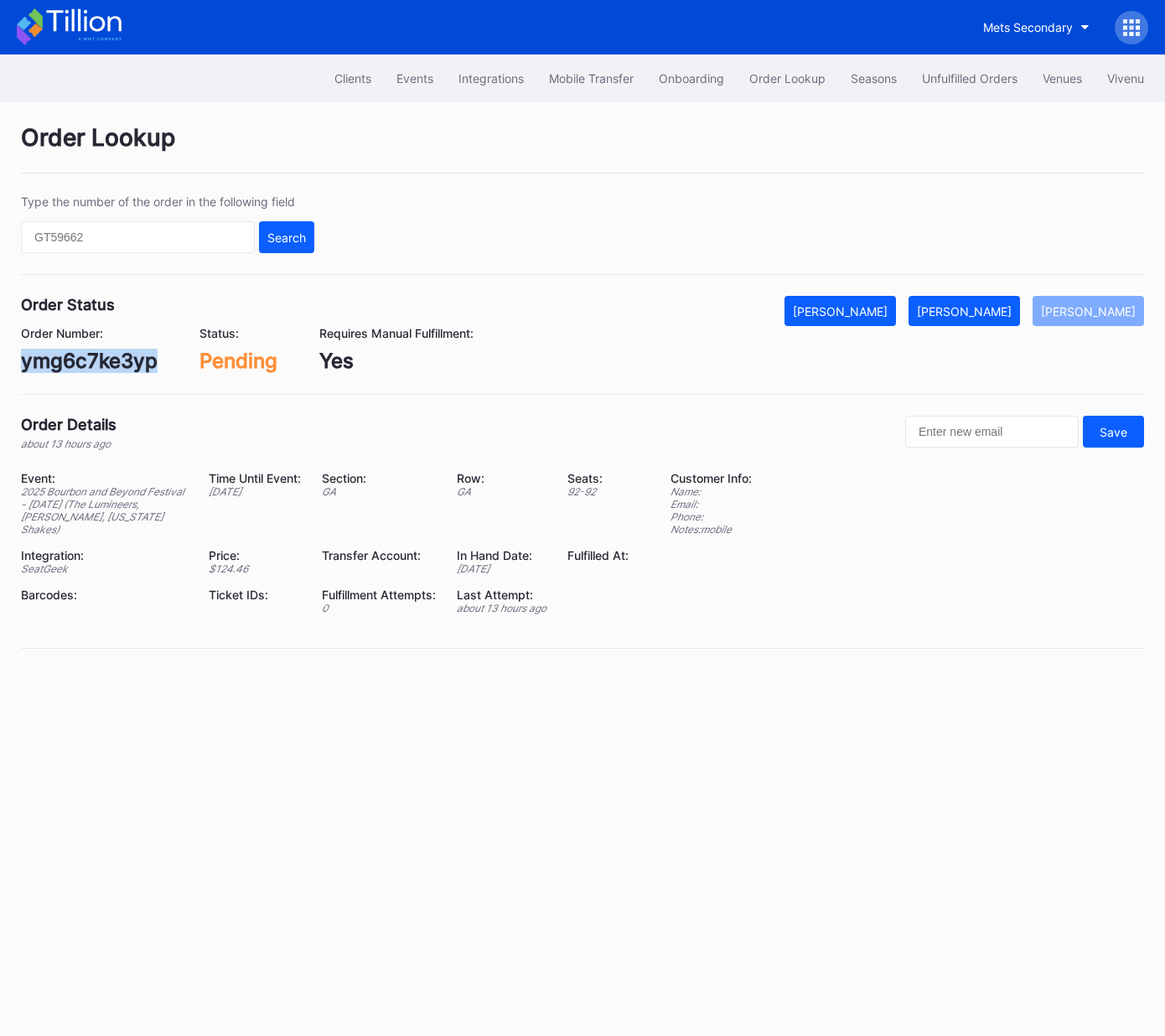
click at [1002, 312] on div "[PERSON_NAME]" at bounding box center [963, 311] width 94 height 14
click at [83, 361] on div "622631348" at bounding box center [77, 361] width 111 height 25
copy div "622631348"
click at [997, 307] on div "[PERSON_NAME]" at bounding box center [963, 311] width 94 height 14
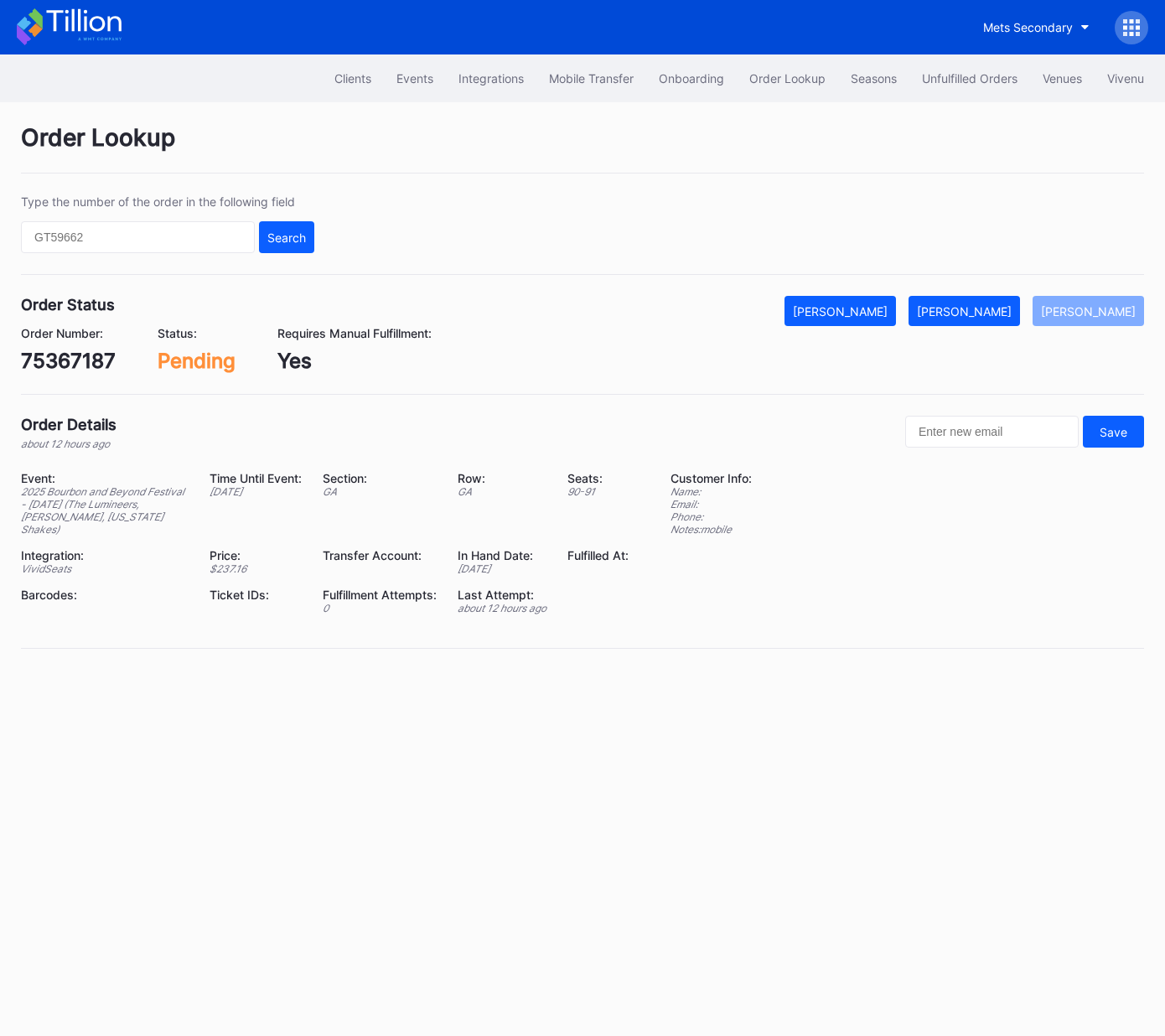
click at [82, 359] on div "75367187" at bounding box center [68, 361] width 94 height 25
click at [82, 360] on div "75367187" at bounding box center [68, 361] width 94 height 25
copy div "75367187"
click at [980, 312] on div "[PERSON_NAME]" at bounding box center [963, 311] width 94 height 14
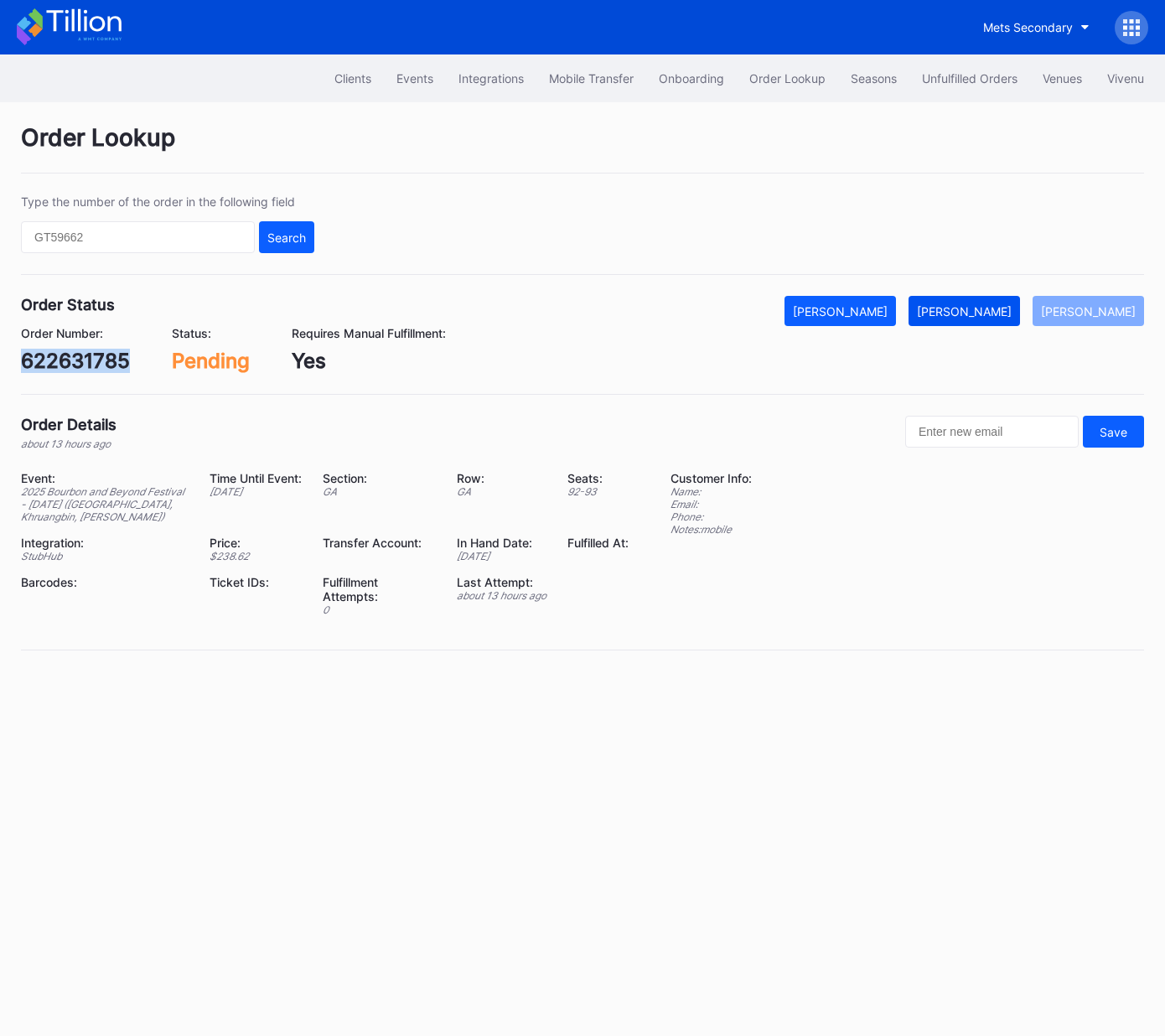
click at [1008, 312] on div "[PERSON_NAME]" at bounding box center [963, 311] width 94 height 14
click at [94, 359] on div "622629380" at bounding box center [78, 361] width 114 height 25
copy div "622629380"
drag, startPoint x: 979, startPoint y: 311, endPoint x: 1135, endPoint y: 165, distance: 213.7
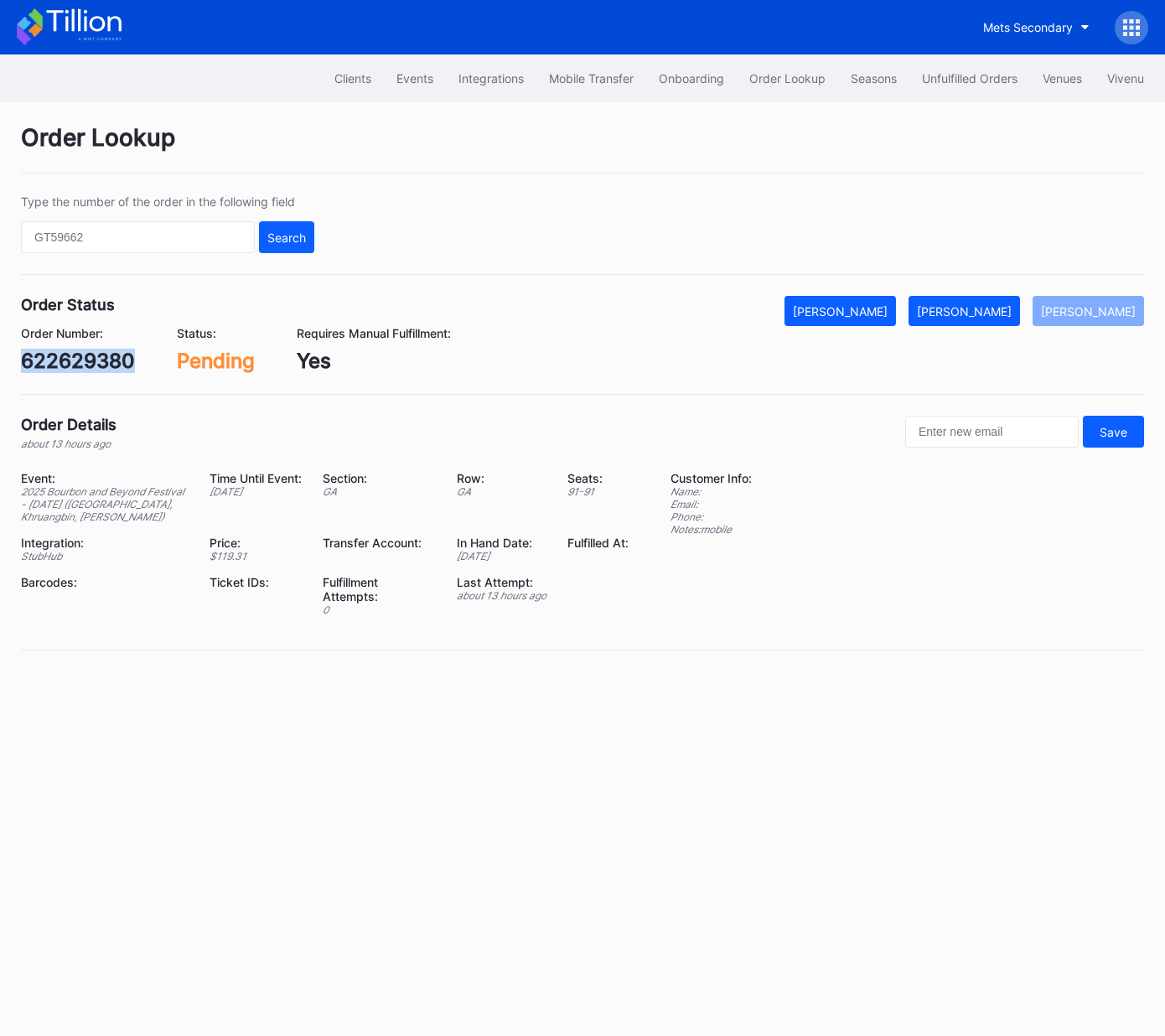
click at [979, 310] on div "[PERSON_NAME]" at bounding box center [963, 311] width 94 height 14
click at [89, 363] on div "622651358" at bounding box center [76, 361] width 110 height 25
copy div "622651358"
drag, startPoint x: 987, startPoint y: 311, endPoint x: 997, endPoint y: 304, distance: 12.2
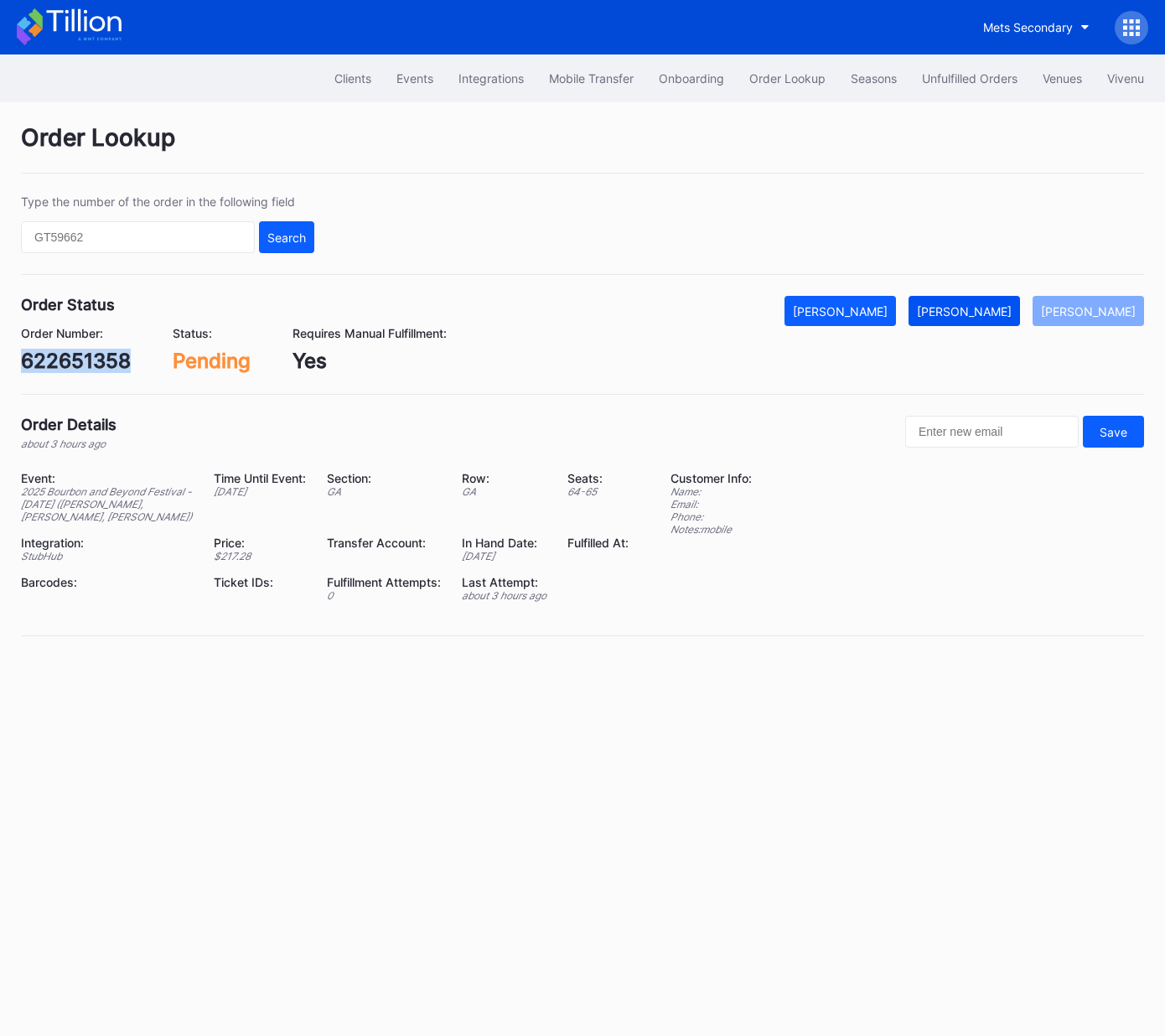
click at [987, 310] on div "[PERSON_NAME]" at bounding box center [963, 311] width 94 height 14
click at [98, 355] on div "622657444" at bounding box center [78, 361] width 114 height 25
copy div "622657444"
click at [990, 304] on div "[PERSON_NAME]" at bounding box center [963, 311] width 94 height 14
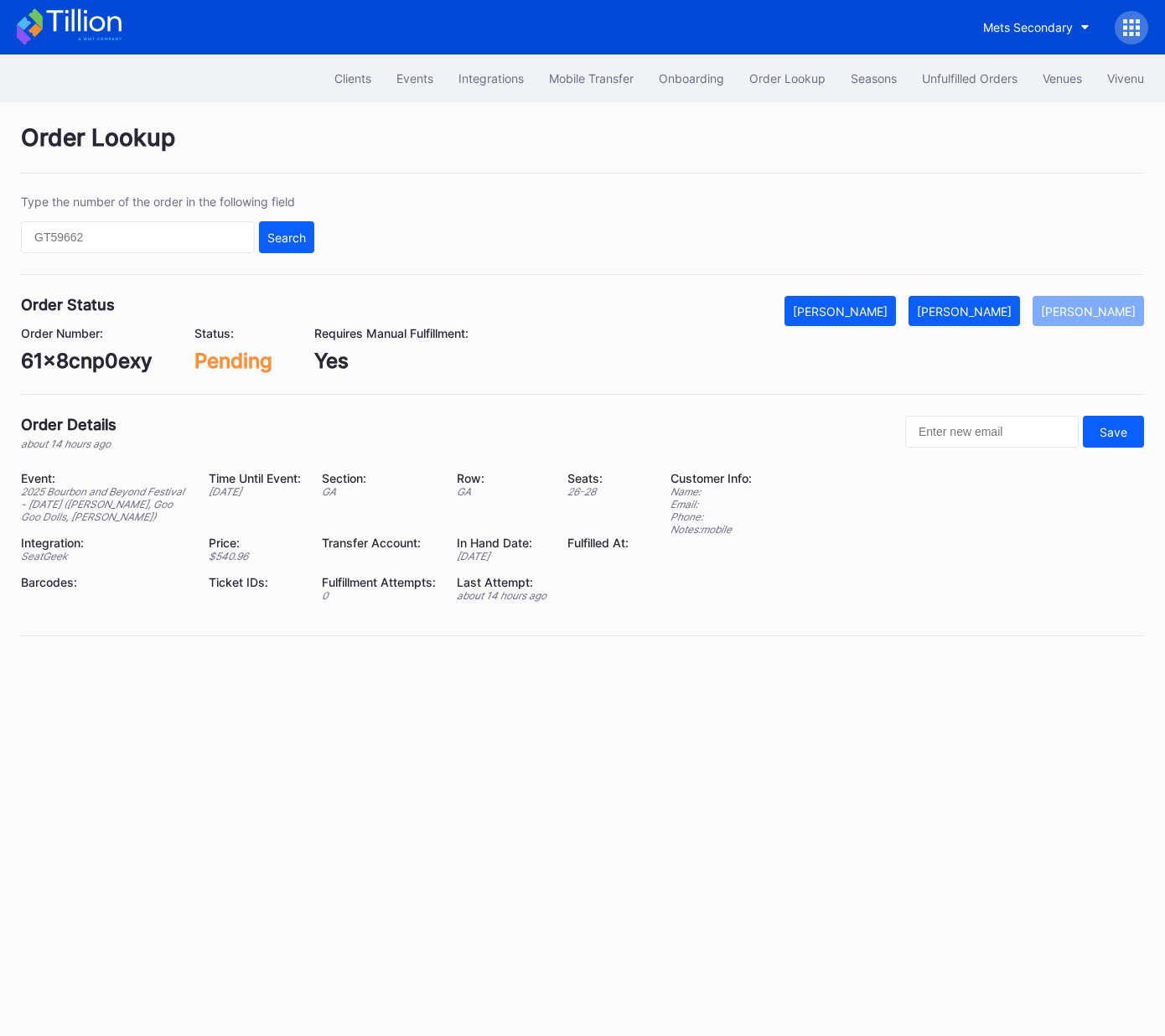
click at [91, 363] on div "61x8cnp0exy" at bounding box center [87, 361] width 132 height 25
drag, startPoint x: 91, startPoint y: 363, endPoint x: 294, endPoint y: 345, distance: 203.8
click at [91, 363] on div "61x8cnp0exy" at bounding box center [87, 361] width 132 height 25
copy div "61x8cnp0exy"
click at [973, 304] on div "[PERSON_NAME]" at bounding box center [963, 311] width 94 height 14
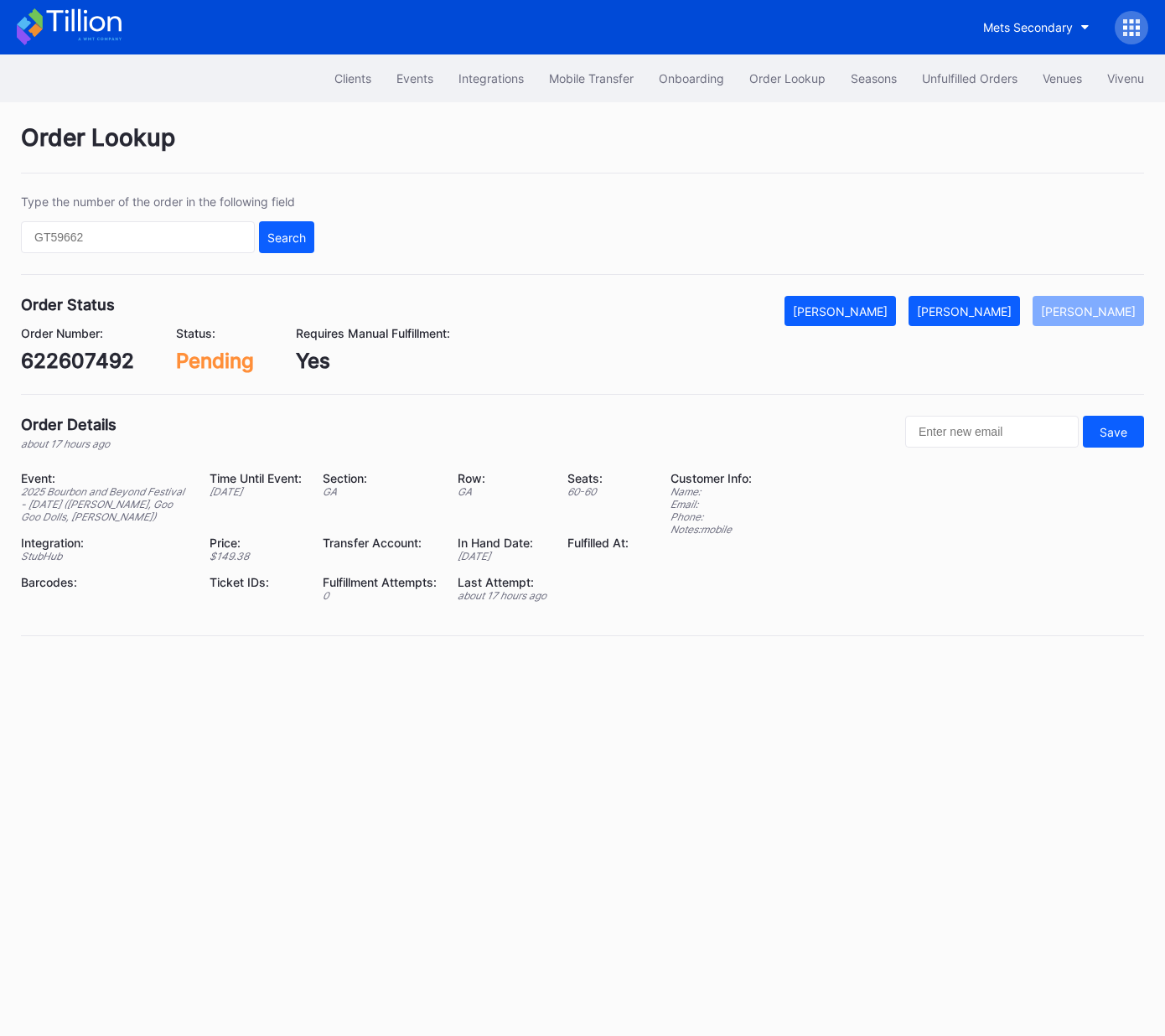
click at [83, 359] on div "622607492" at bounding box center [77, 361] width 113 height 25
copy div "622607492"
drag, startPoint x: 1006, startPoint y: 305, endPoint x: 1155, endPoint y: 186, distance: 190.7
click at [1006, 305] on div "[PERSON_NAME]" at bounding box center [963, 311] width 94 height 14
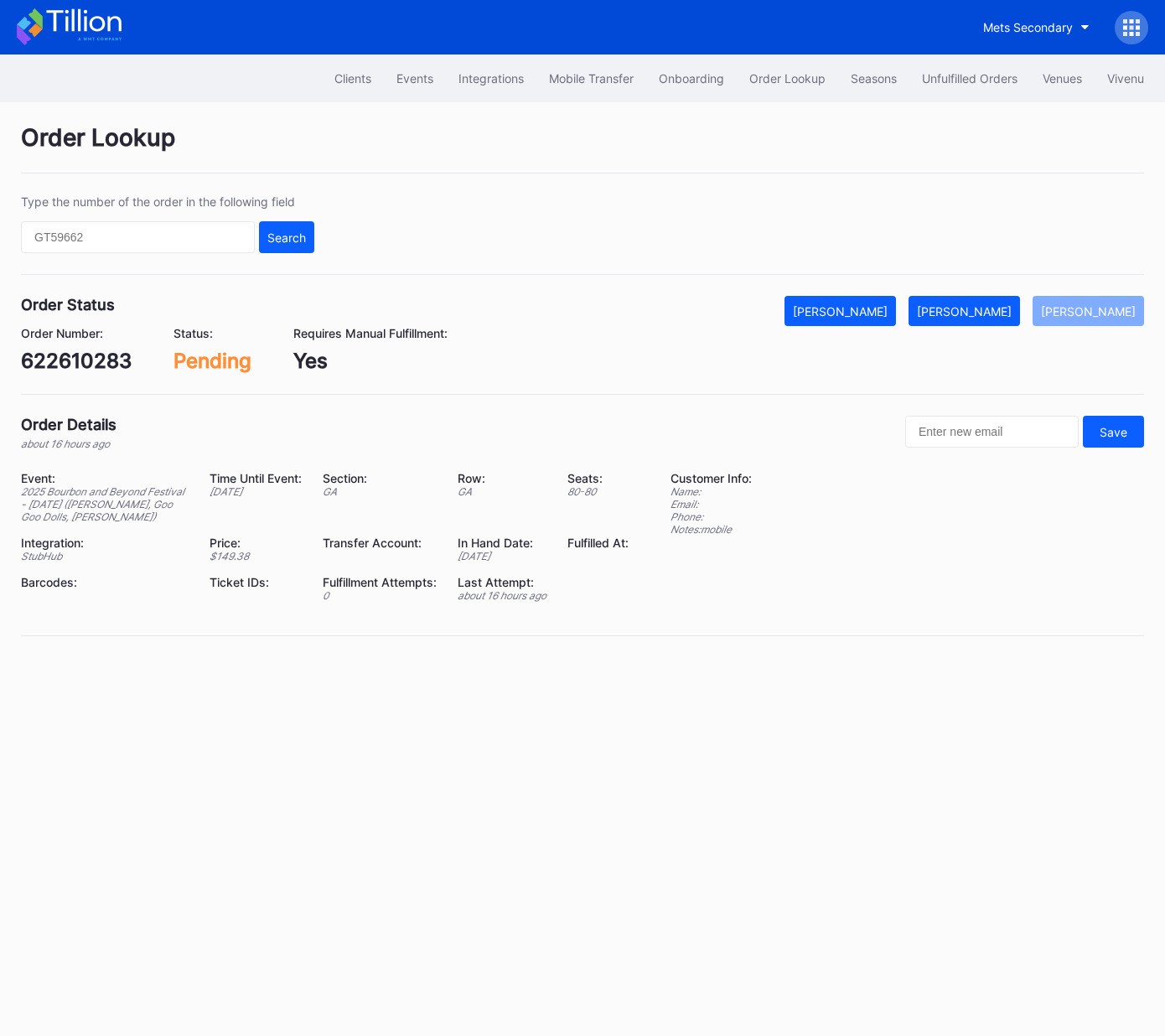
click at [105, 365] on div "622610283" at bounding box center [77, 361] width 111 height 25
copy div "622610283"
drag, startPoint x: 998, startPoint y: 308, endPoint x: 1101, endPoint y: 281, distance: 106.5
click at [998, 308] on div "[PERSON_NAME]" at bounding box center [963, 311] width 94 height 14
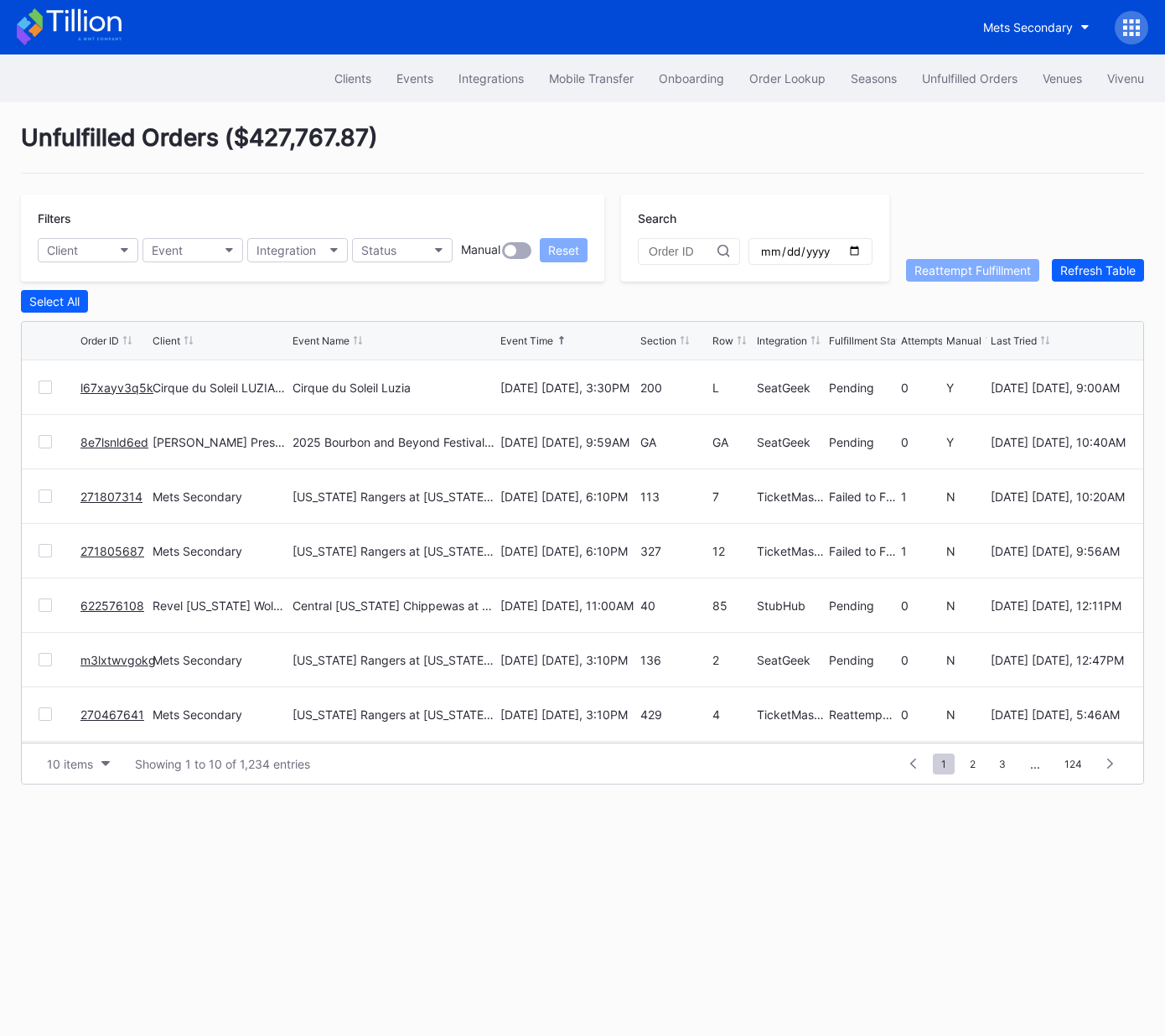
click at [108, 439] on link "8e7lsnld6ed" at bounding box center [115, 442] width 68 height 14
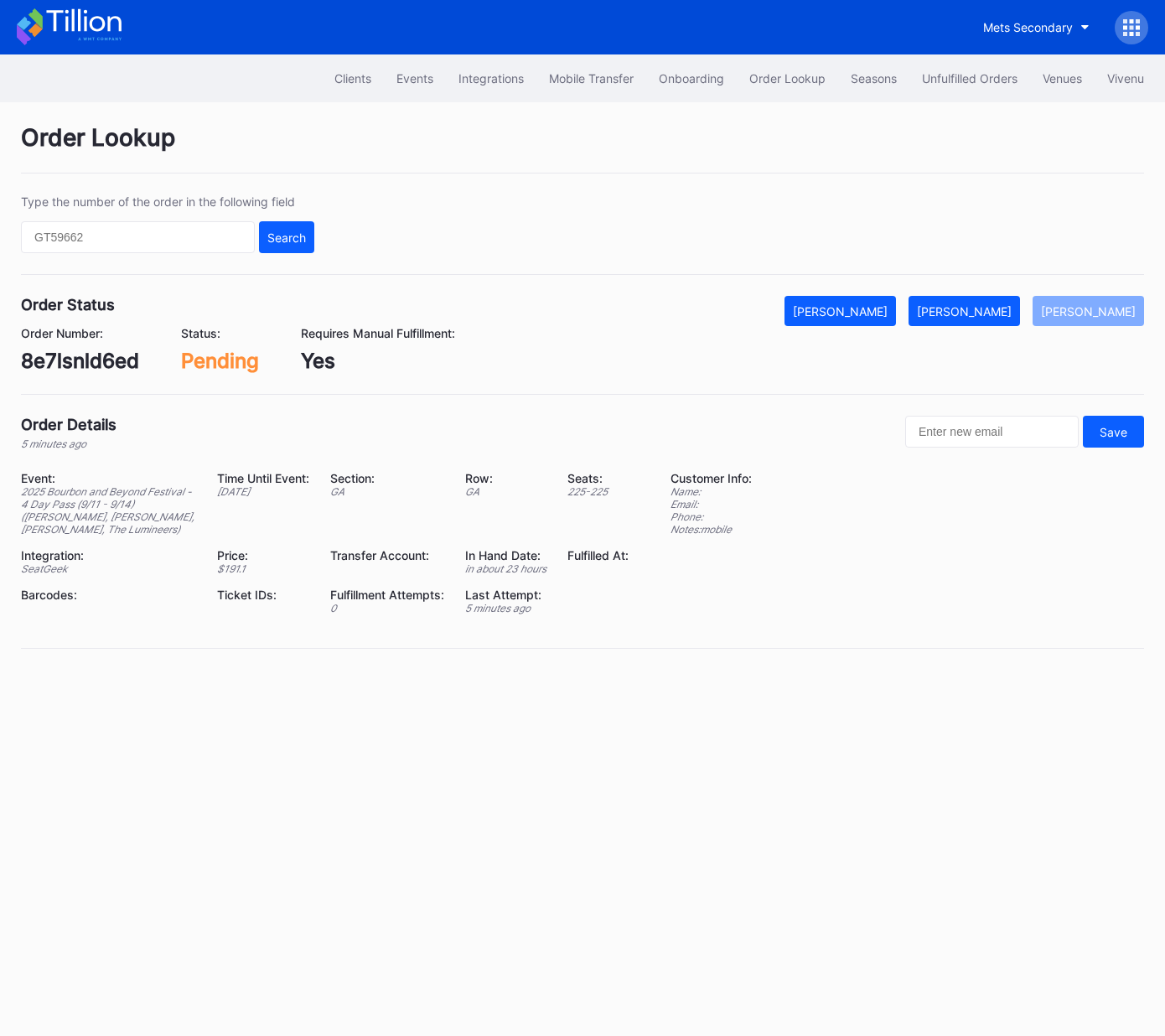
click at [79, 364] on div "8e7lsnld6ed" at bounding box center [80, 361] width 118 height 25
copy div "8e7lsnld6ed"
click at [1000, 317] on div "[PERSON_NAME]" at bounding box center [963, 311] width 94 height 14
